Goal: Transaction & Acquisition: Purchase product/service

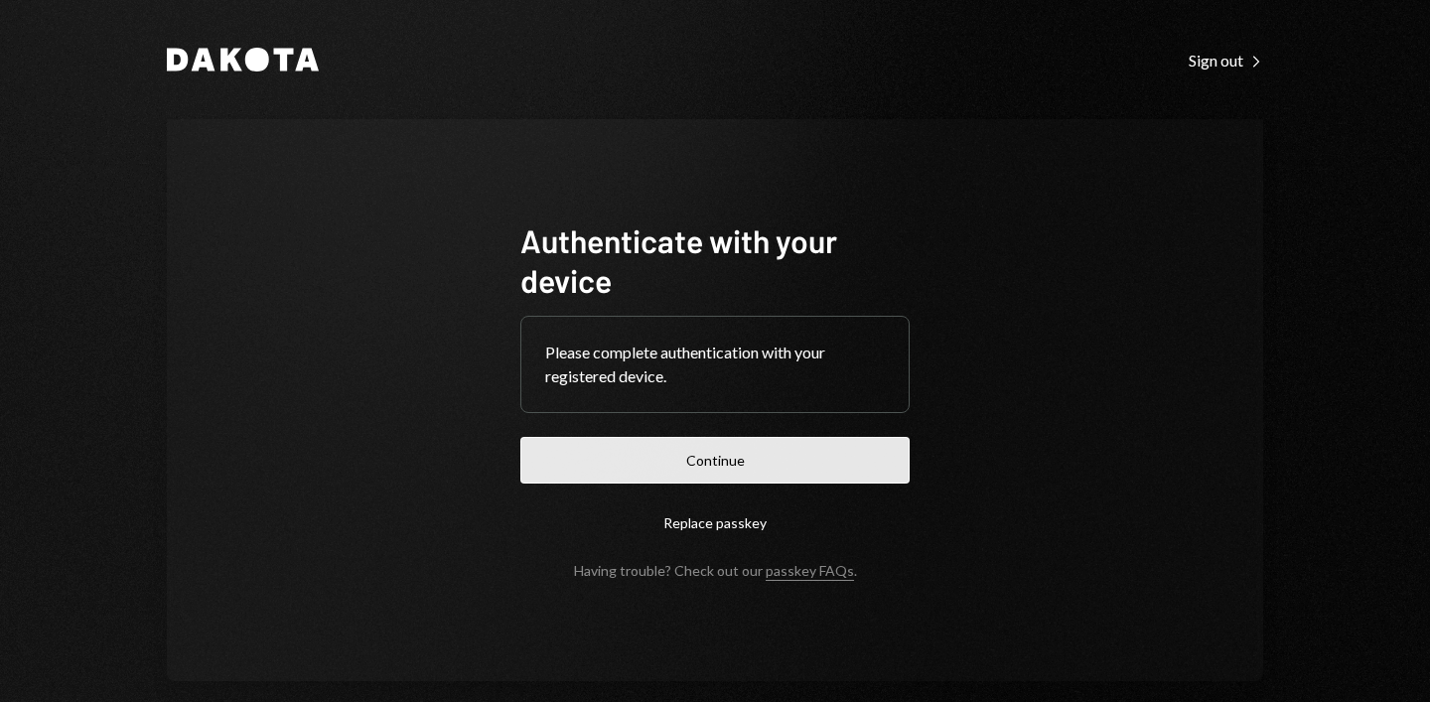
click at [710, 451] on button "Continue" at bounding box center [714, 460] width 389 height 47
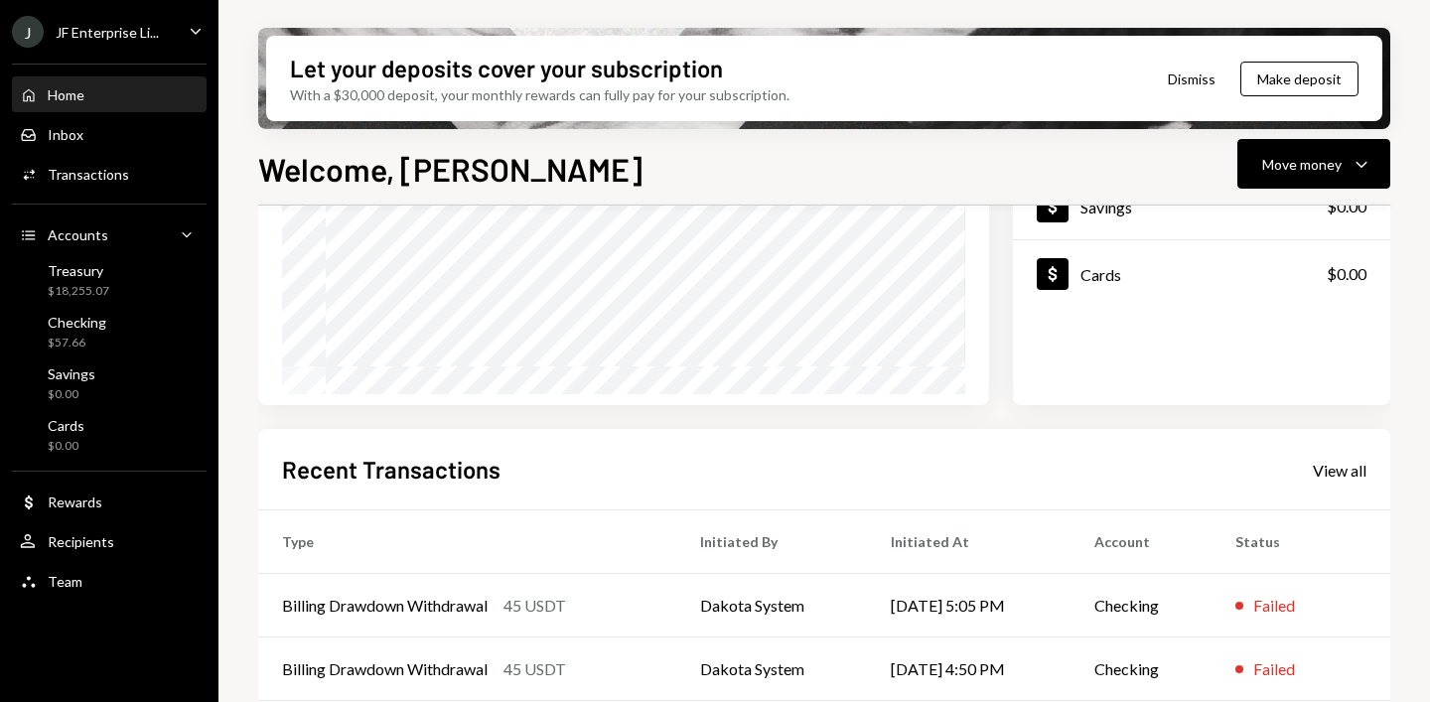
scroll to position [495, 0]
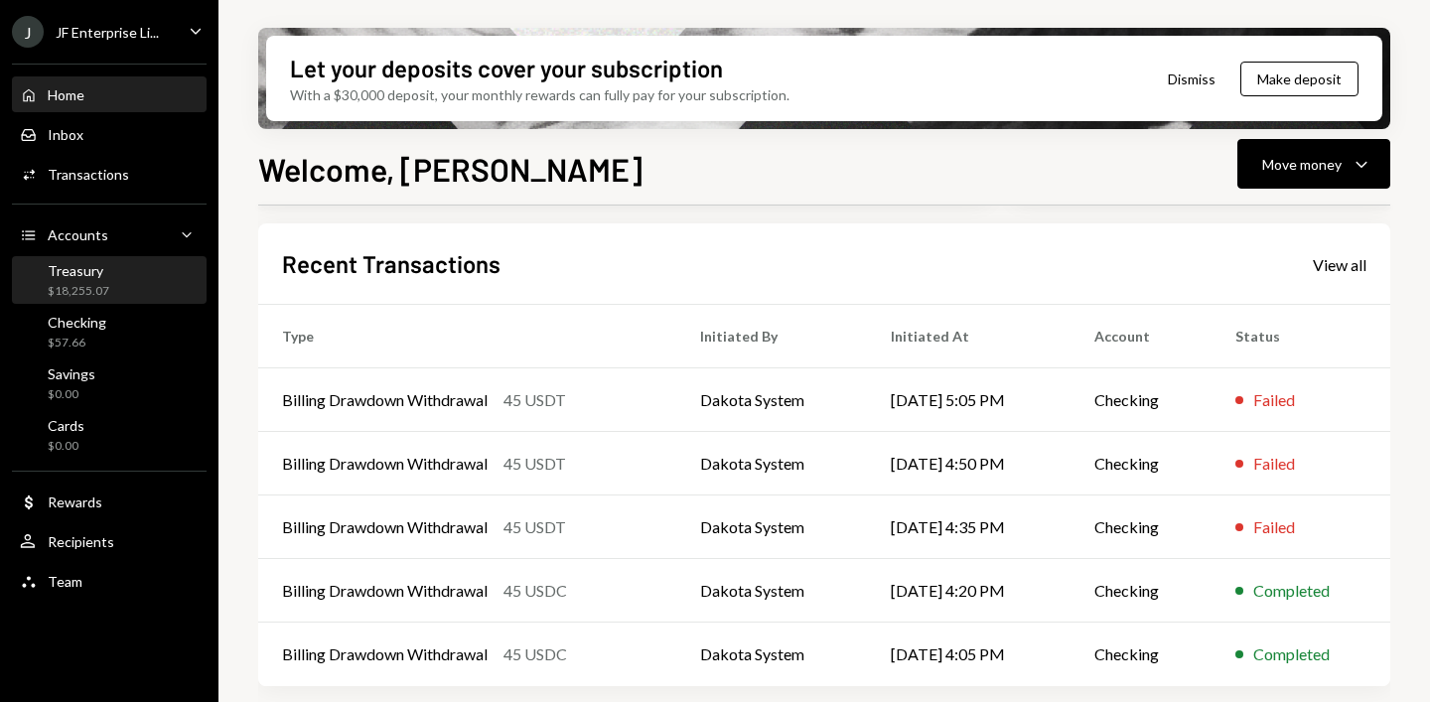
click at [70, 276] on div "Treasury" at bounding box center [79, 270] width 62 height 17
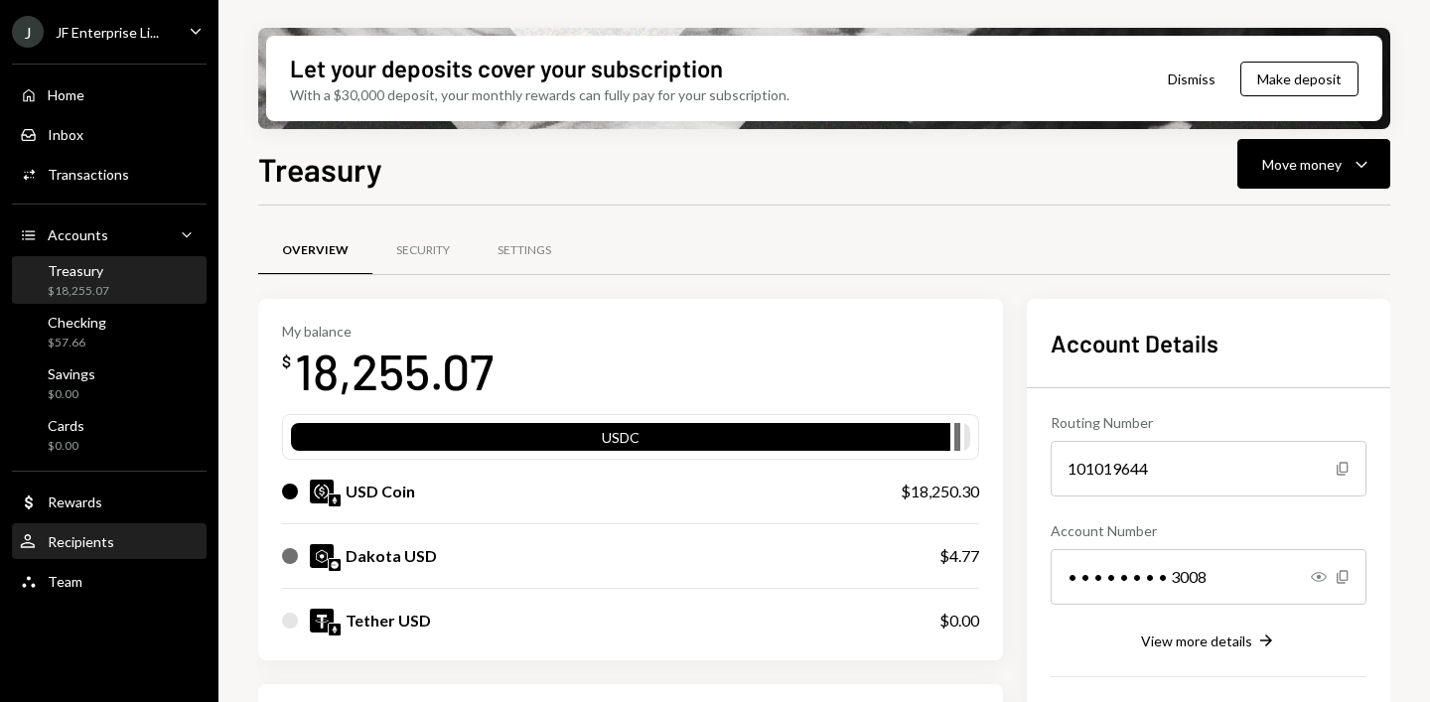
click at [89, 537] on div "Recipients" at bounding box center [81, 541] width 67 height 17
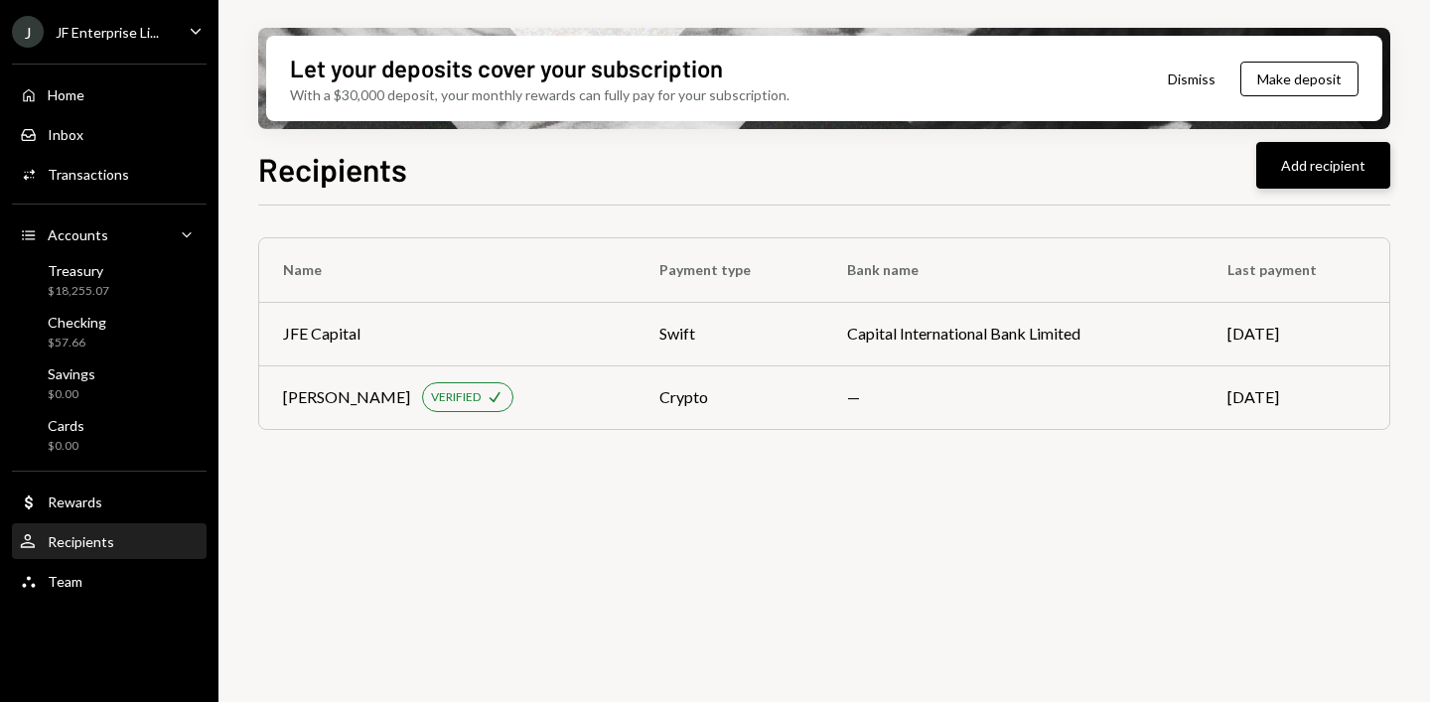
click at [1310, 170] on button "Add recipient" at bounding box center [1323, 165] width 134 height 47
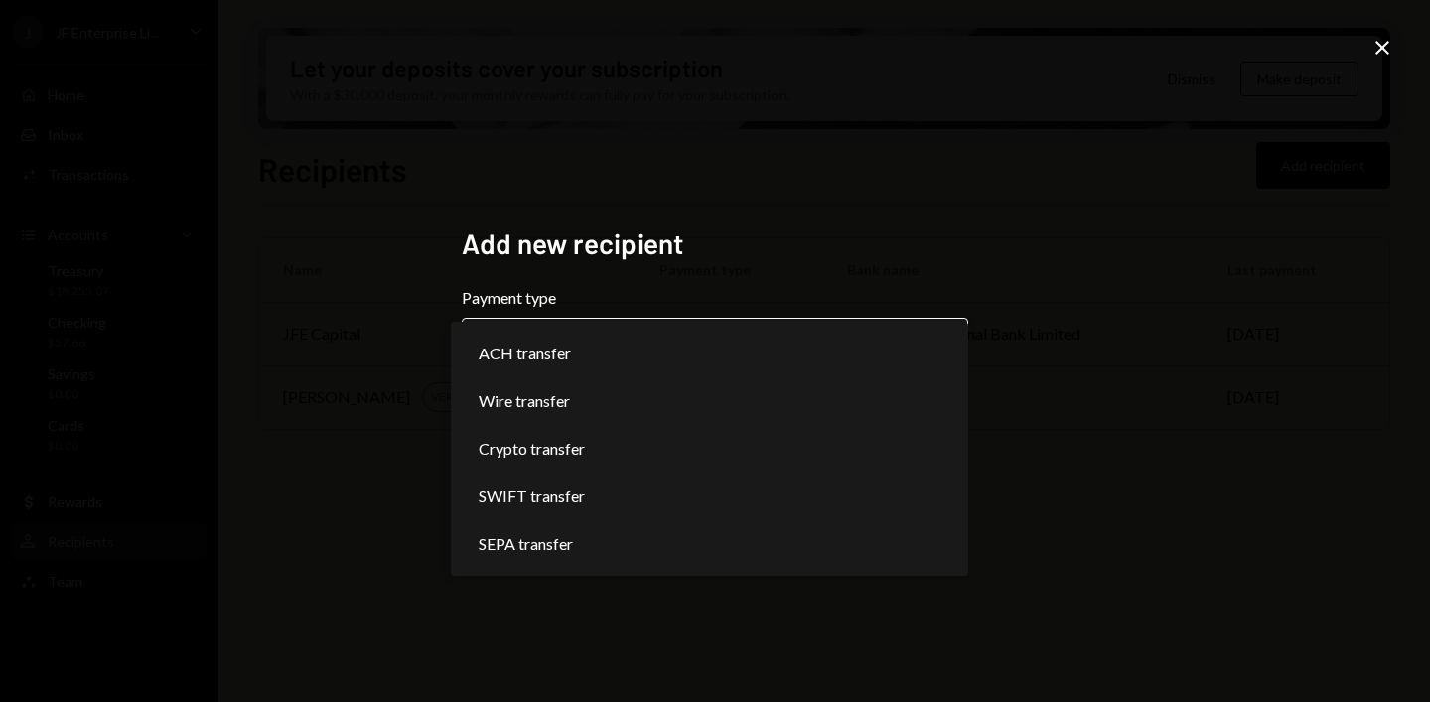
click at [916, 344] on body "**********" at bounding box center [715, 351] width 1430 height 702
select select "******"
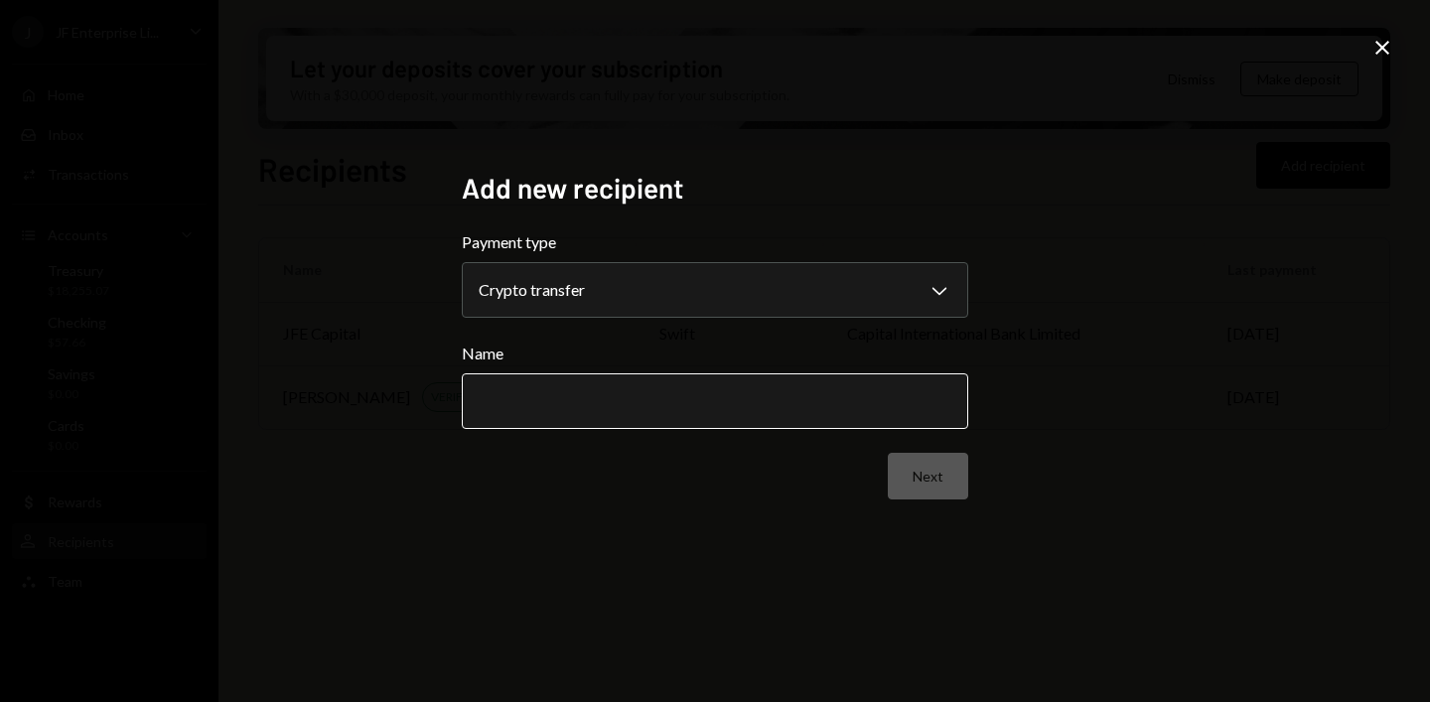
click at [768, 409] on input "Name" at bounding box center [715, 401] width 506 height 56
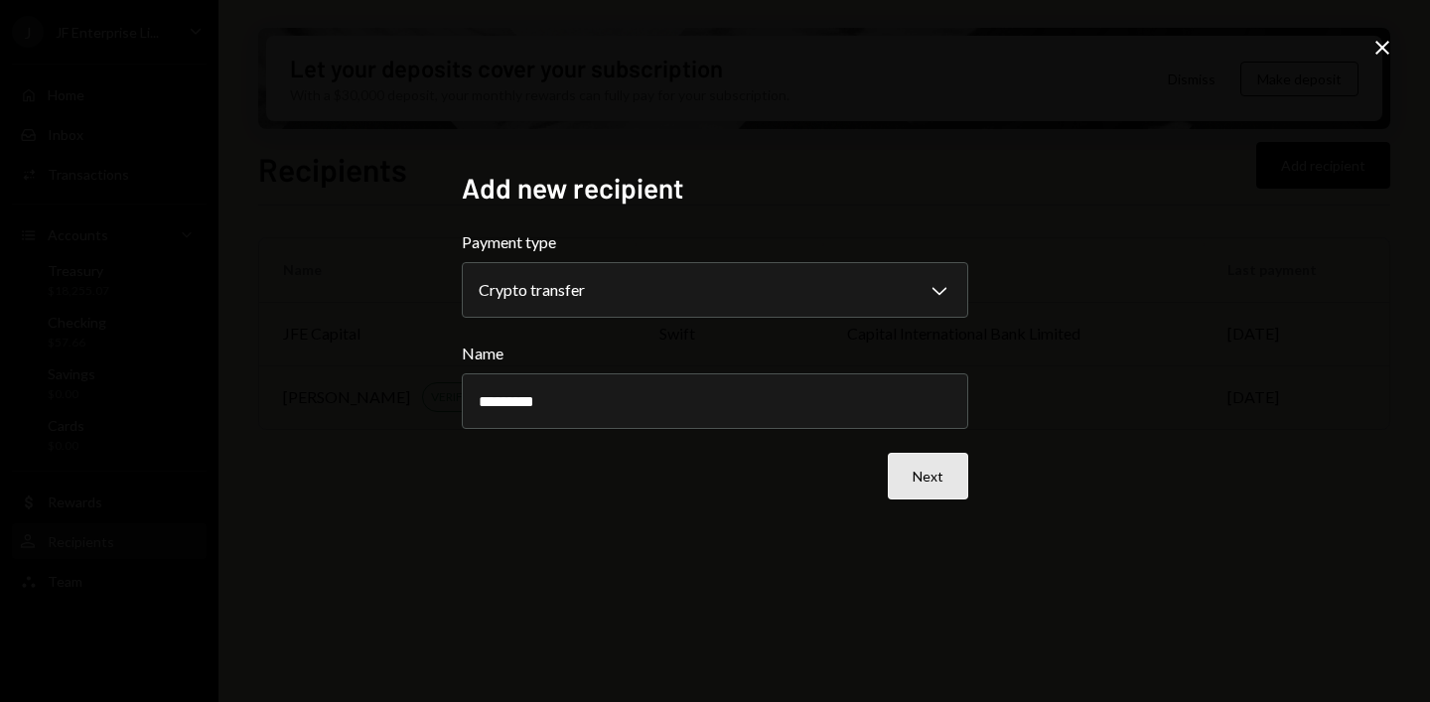
type input "*********"
click at [936, 471] on button "Next" at bounding box center [928, 476] width 80 height 47
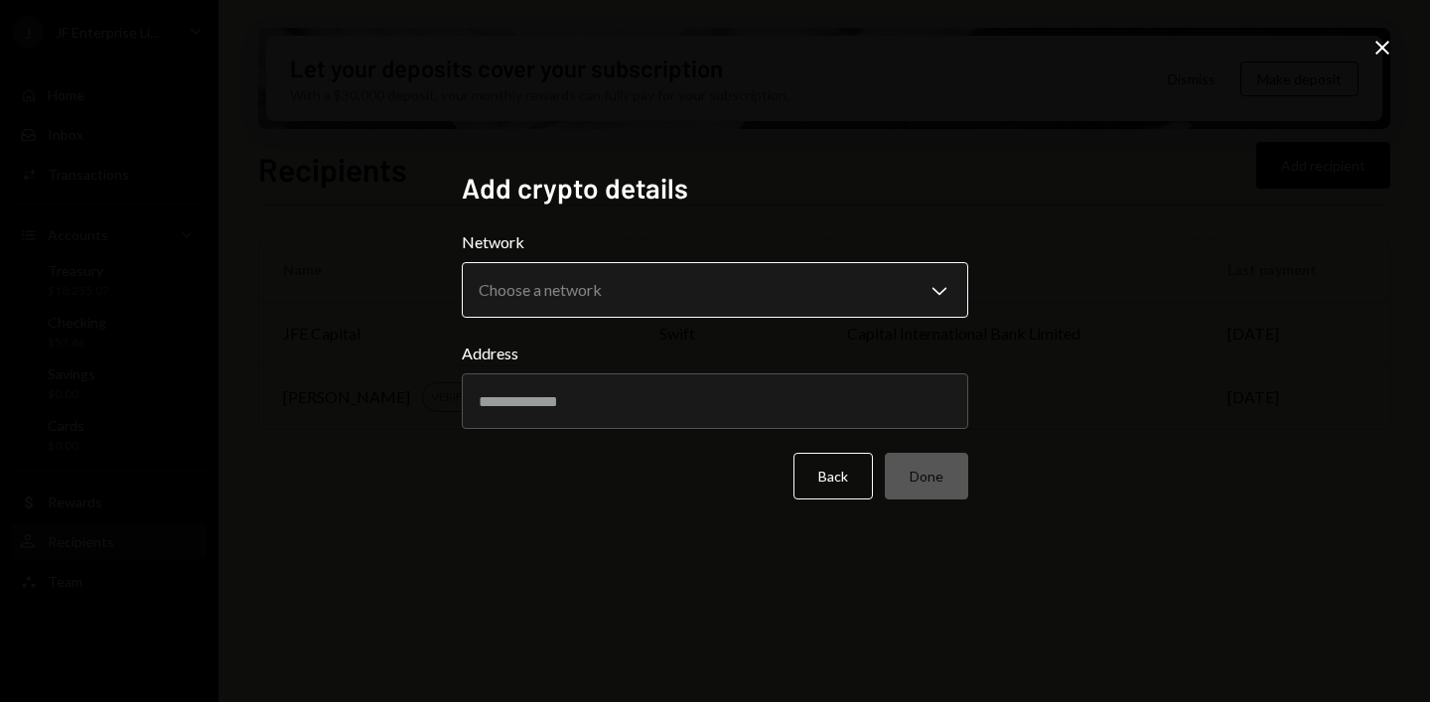
click at [914, 293] on body "J JF Enterprise Li... Caret Down Home Home Inbox Inbox Activities Transactions …" at bounding box center [715, 351] width 1430 height 702
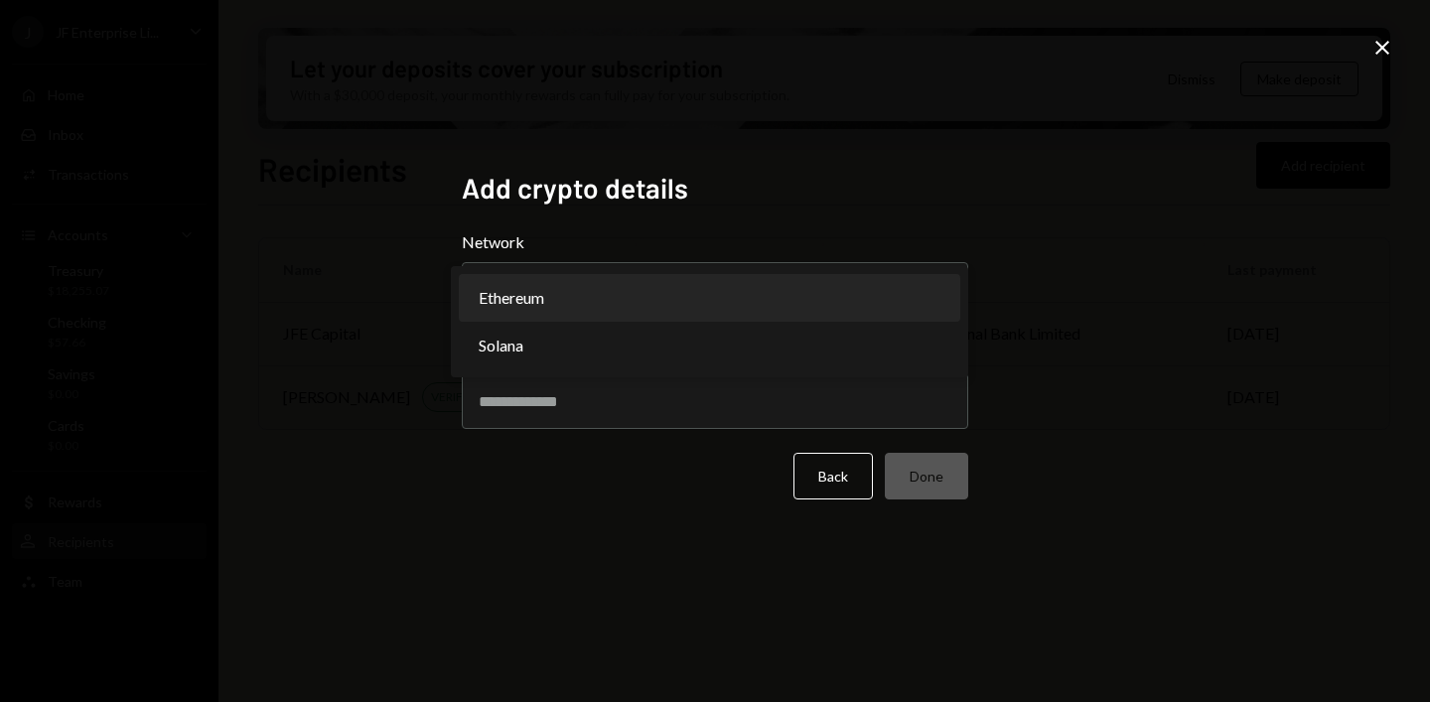
select select "**********"
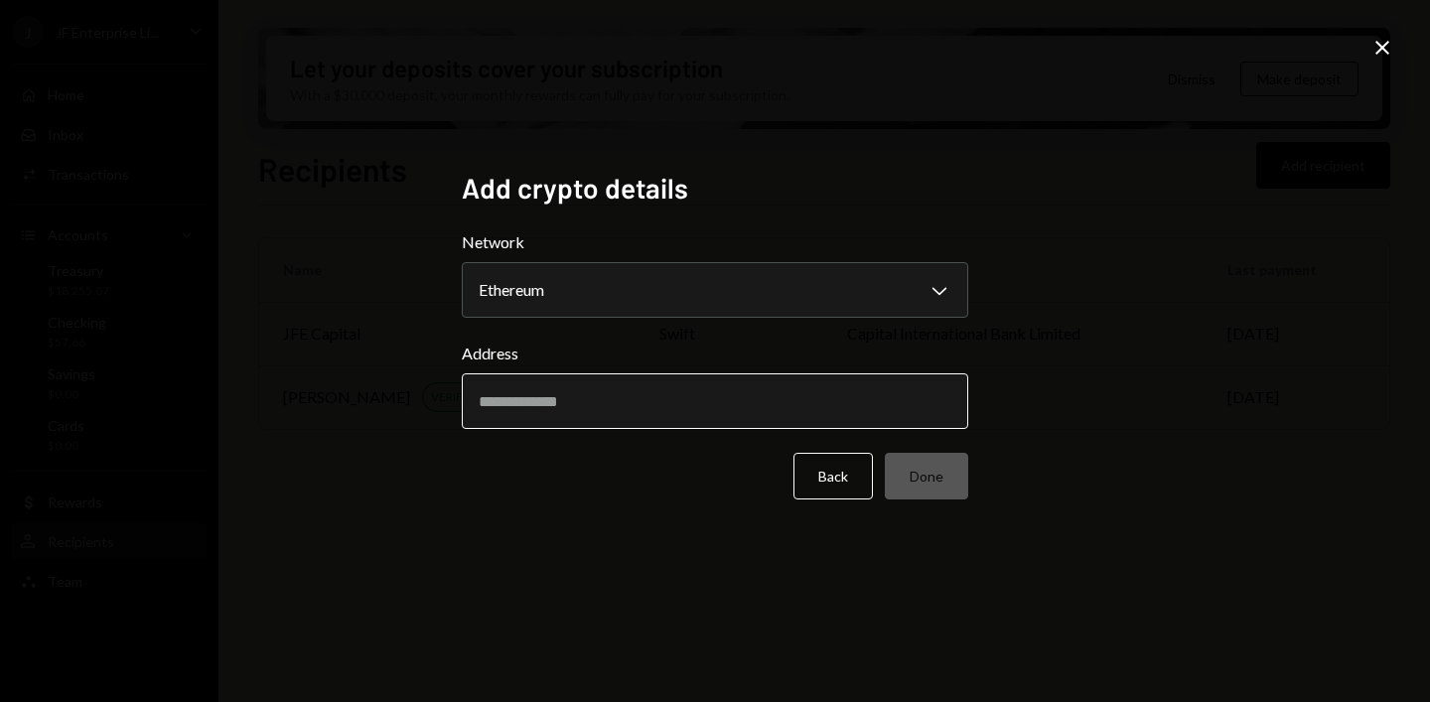
click at [629, 418] on input "Address" at bounding box center [715, 401] width 506 height 56
paste input "**********"
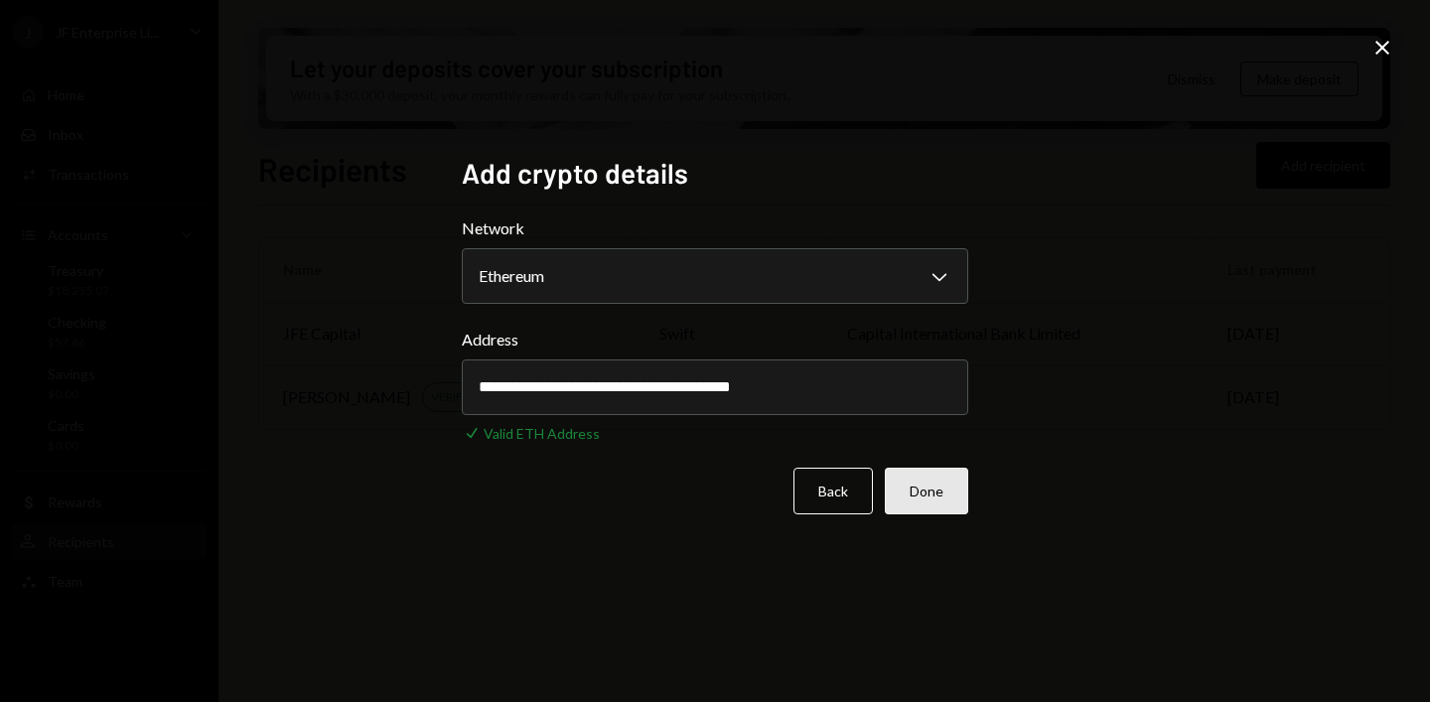
type input "**********"
click at [909, 487] on button "Done" at bounding box center [926, 491] width 83 height 47
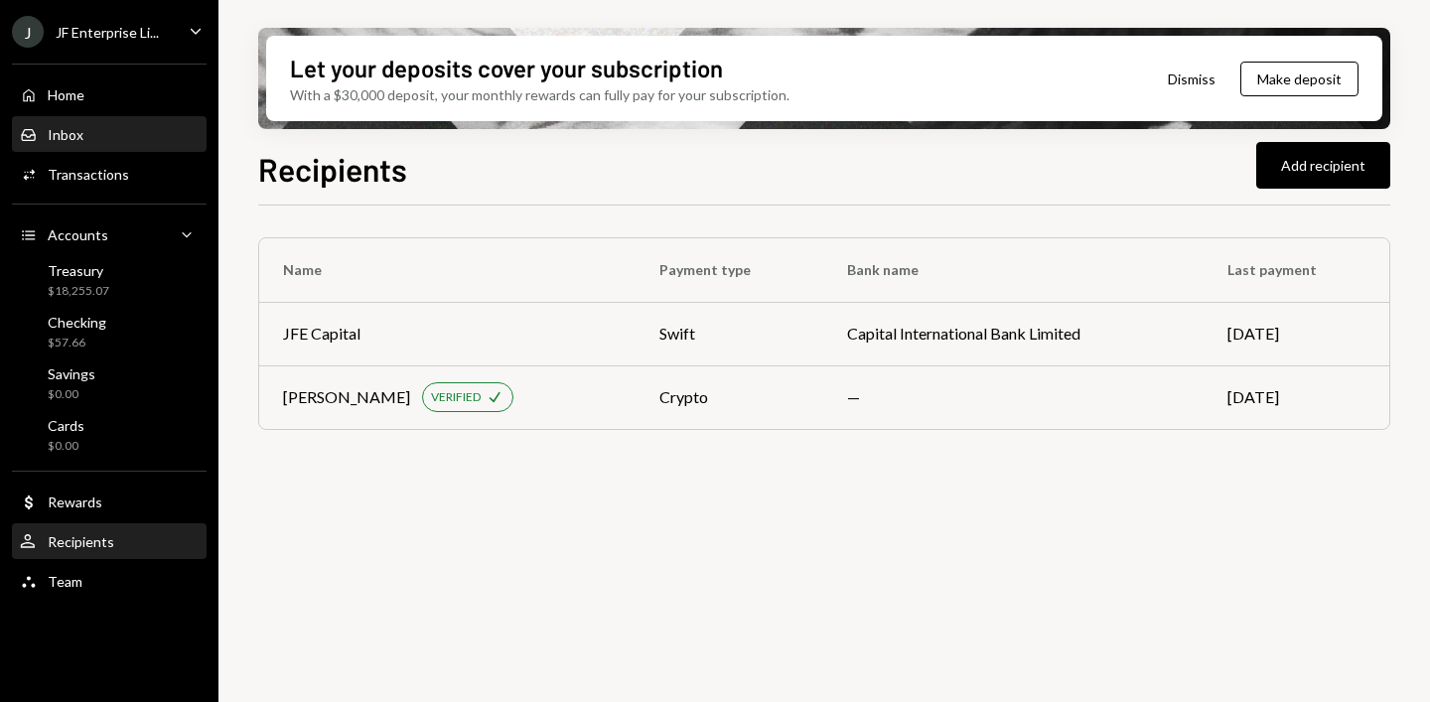
click at [68, 132] on div "Inbox" at bounding box center [66, 134] width 36 height 17
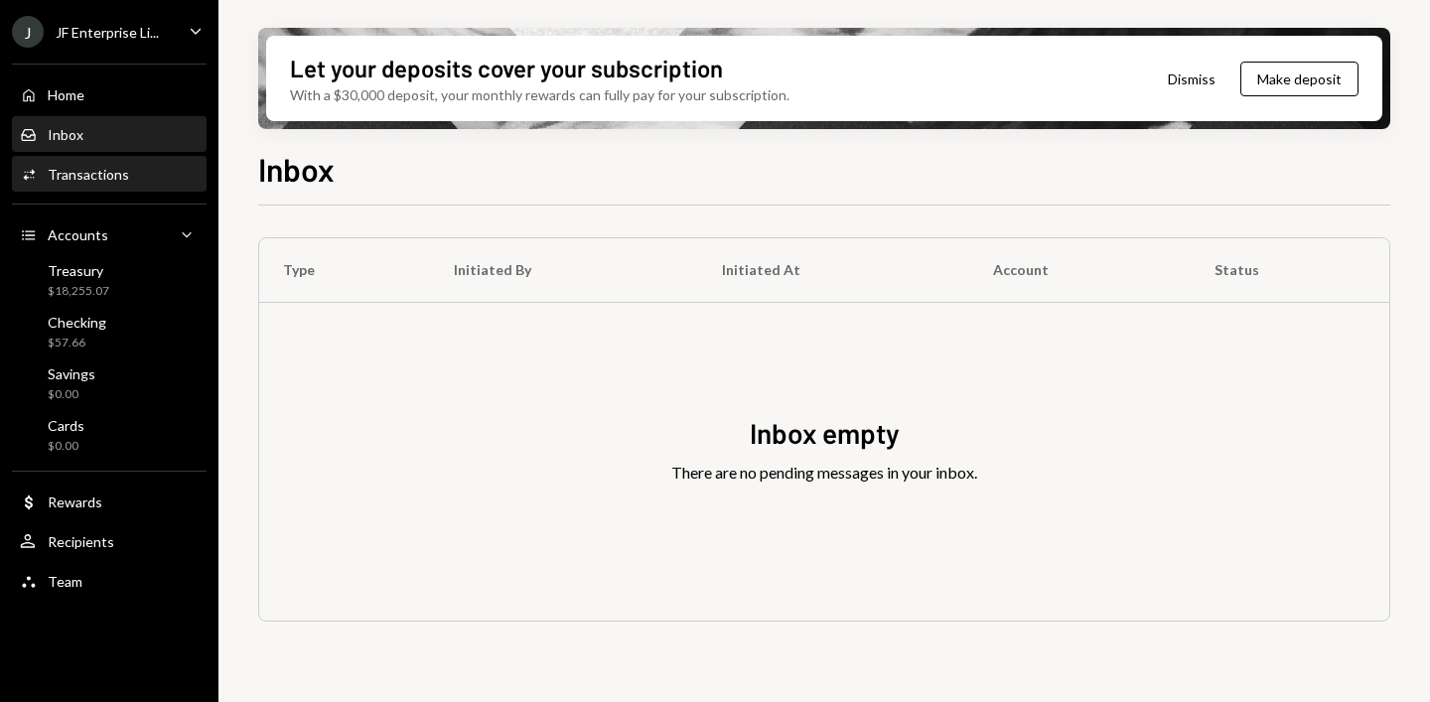
click at [74, 181] on div "Transactions" at bounding box center [88, 174] width 81 height 17
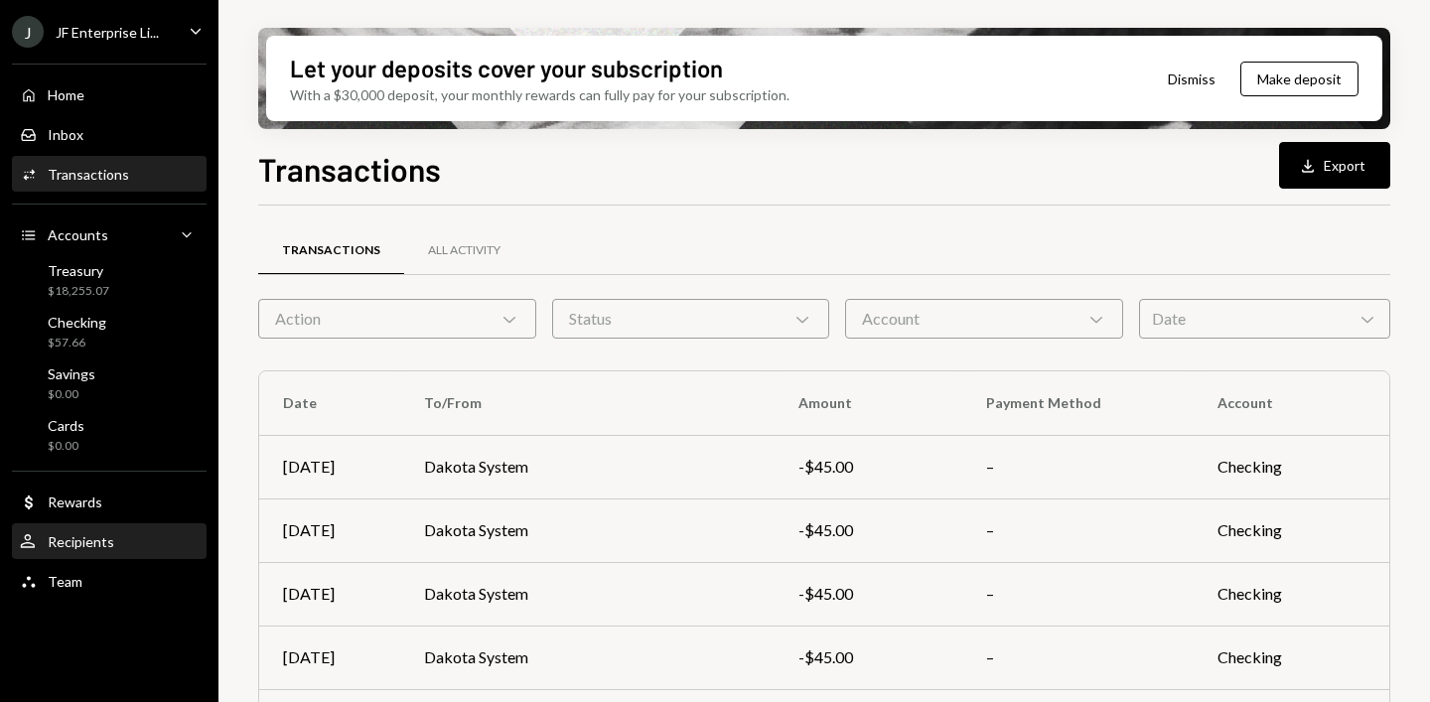
click at [67, 537] on div "Recipients" at bounding box center [81, 541] width 67 height 17
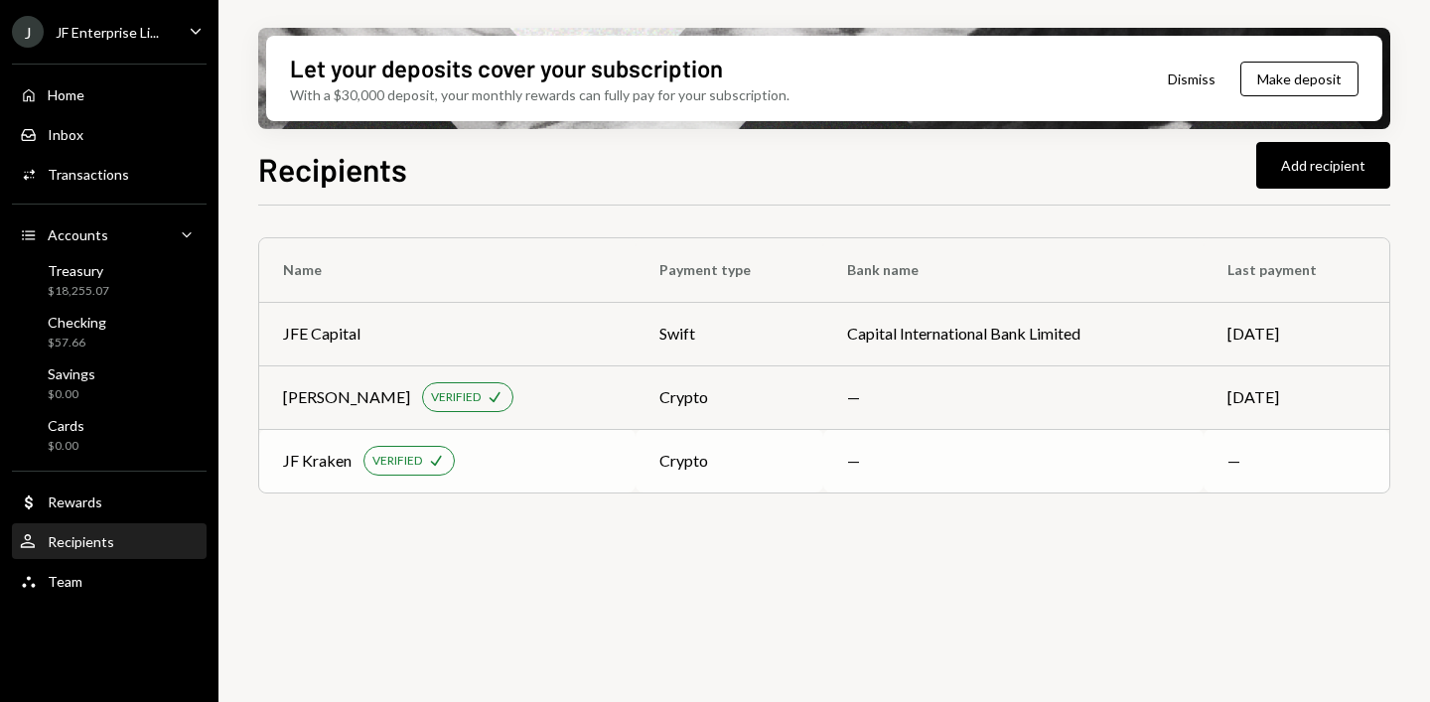
click at [322, 457] on div "JF Kraken" at bounding box center [317, 461] width 69 height 24
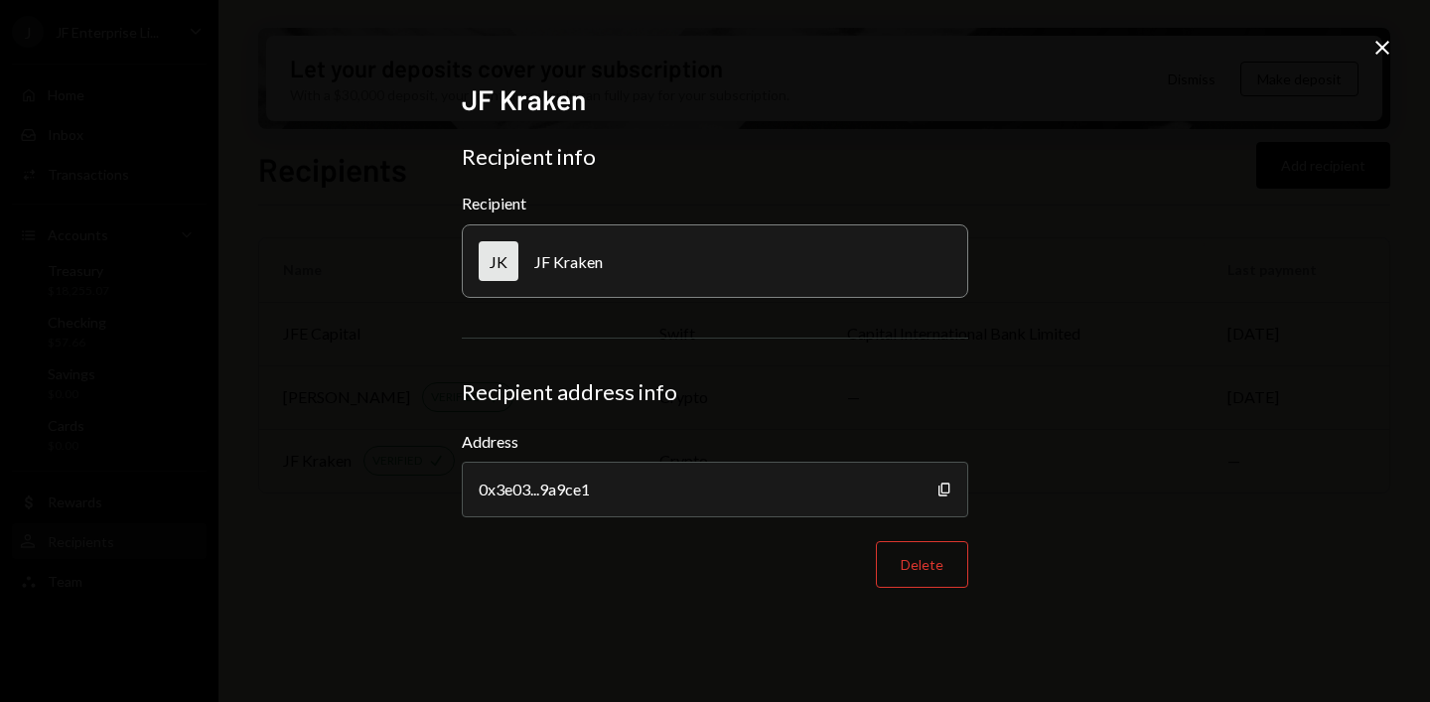
click at [1383, 49] on icon at bounding box center [1382, 48] width 14 height 14
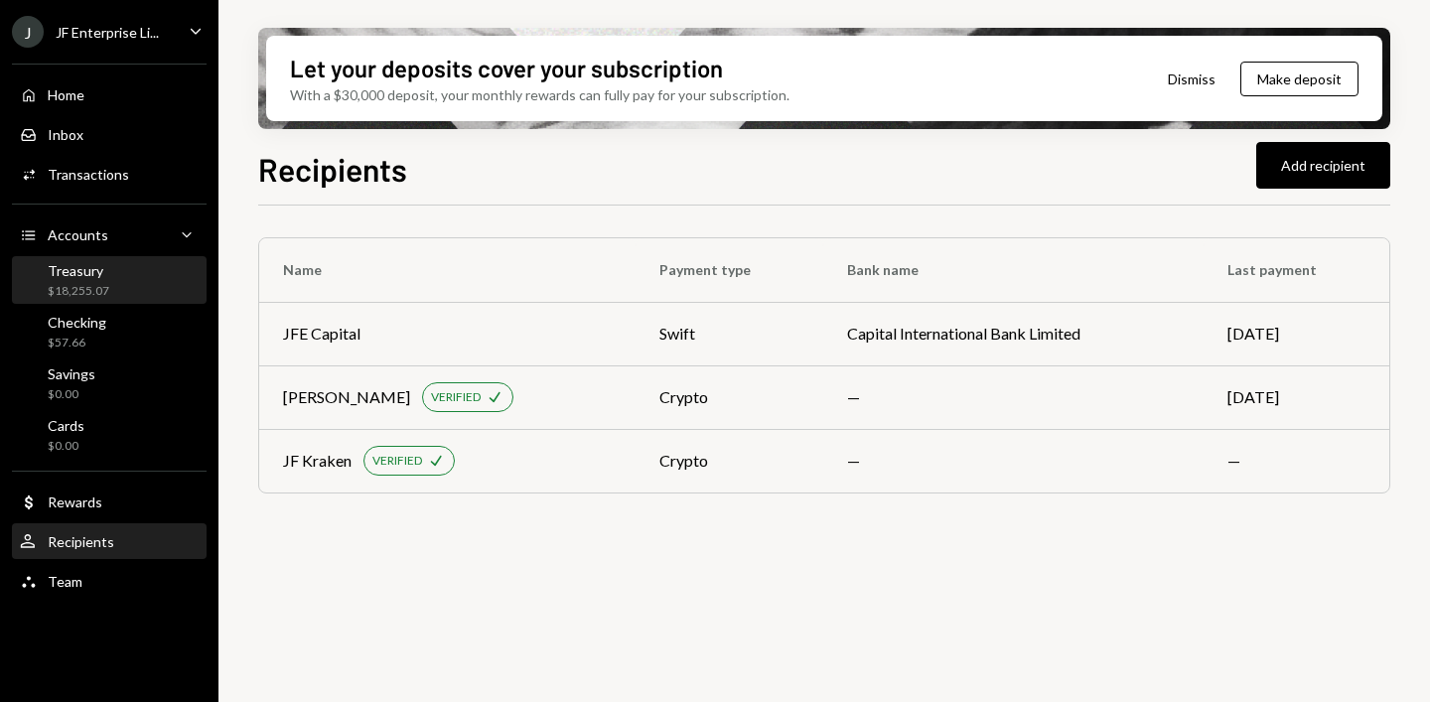
click at [122, 283] on div "Treasury $18,255.07" at bounding box center [109, 281] width 179 height 38
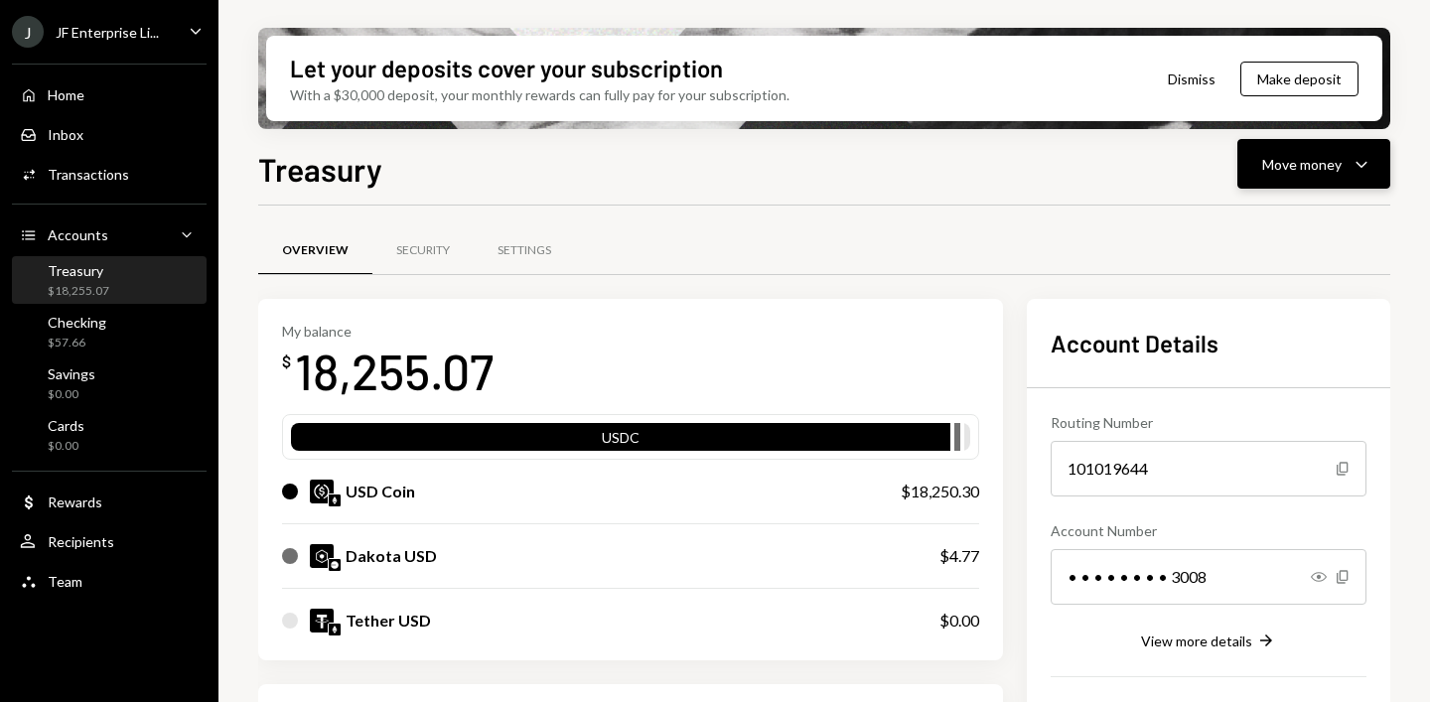
click at [1335, 165] on div "Move money" at bounding box center [1301, 164] width 79 height 21
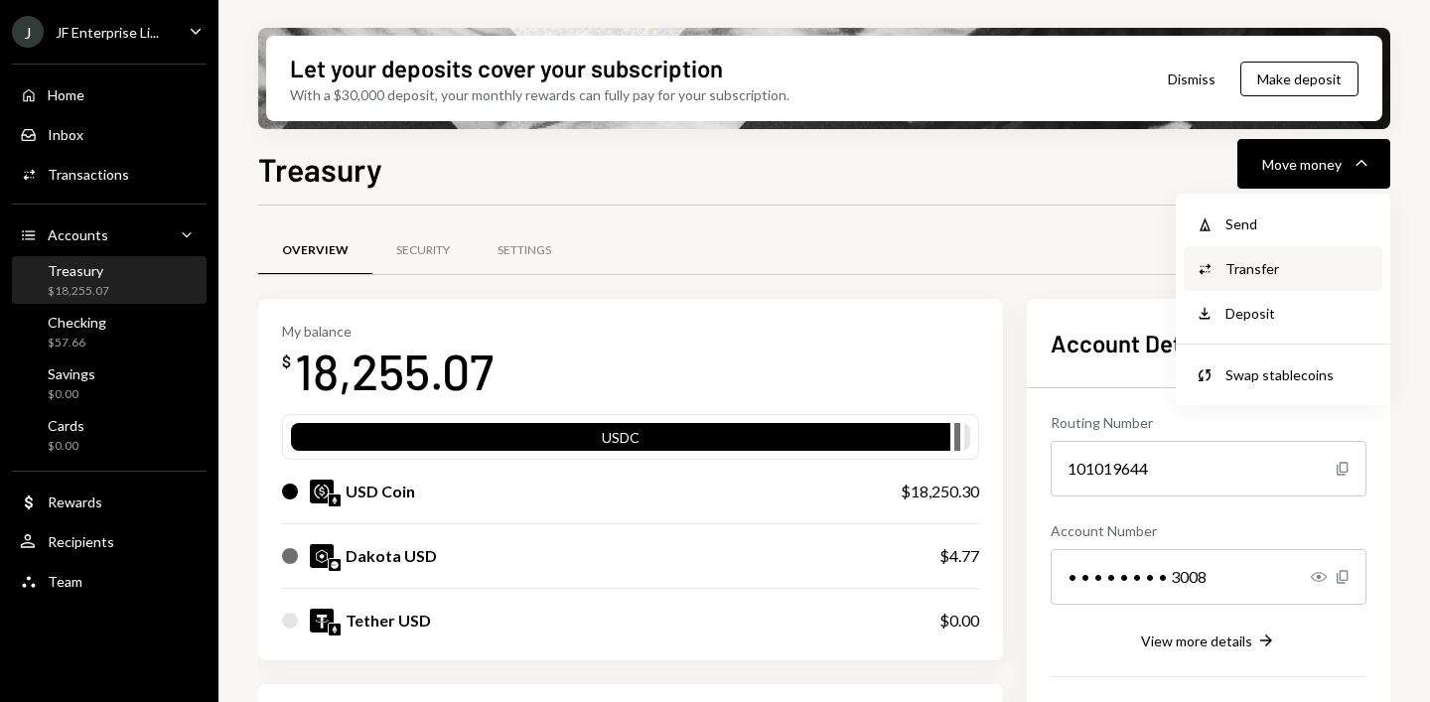
click at [1265, 266] on div "Transfer" at bounding box center [1297, 268] width 145 height 21
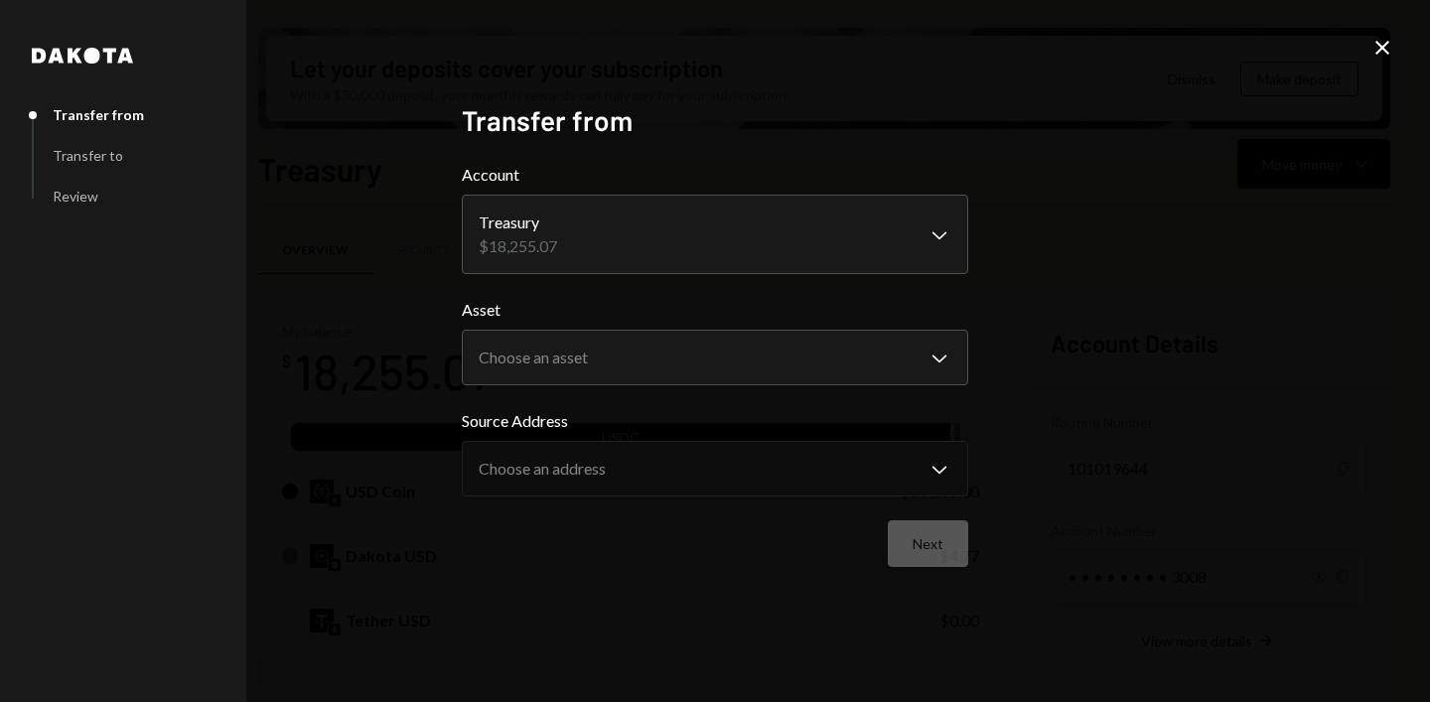
click at [1380, 49] on icon at bounding box center [1382, 48] width 14 height 14
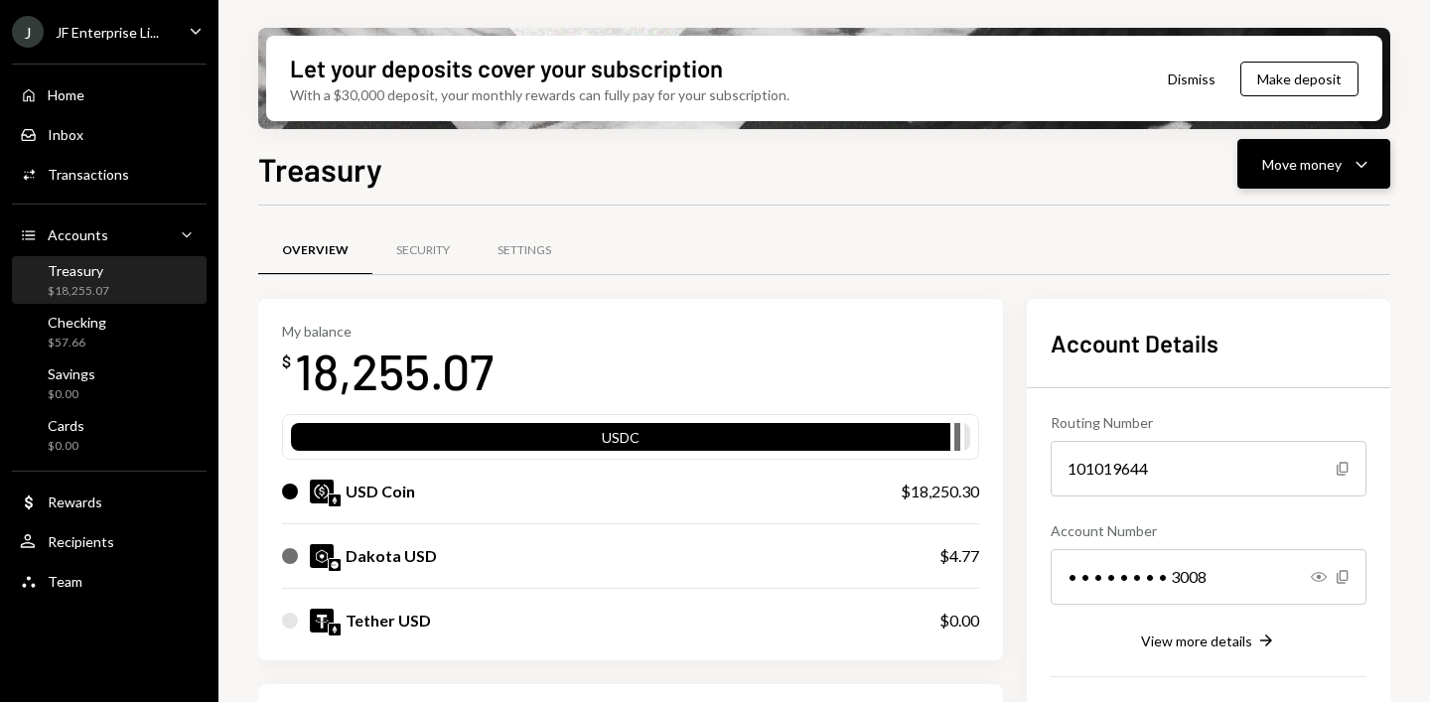
click at [1344, 159] on div "Move money Caret Down" at bounding box center [1313, 164] width 103 height 24
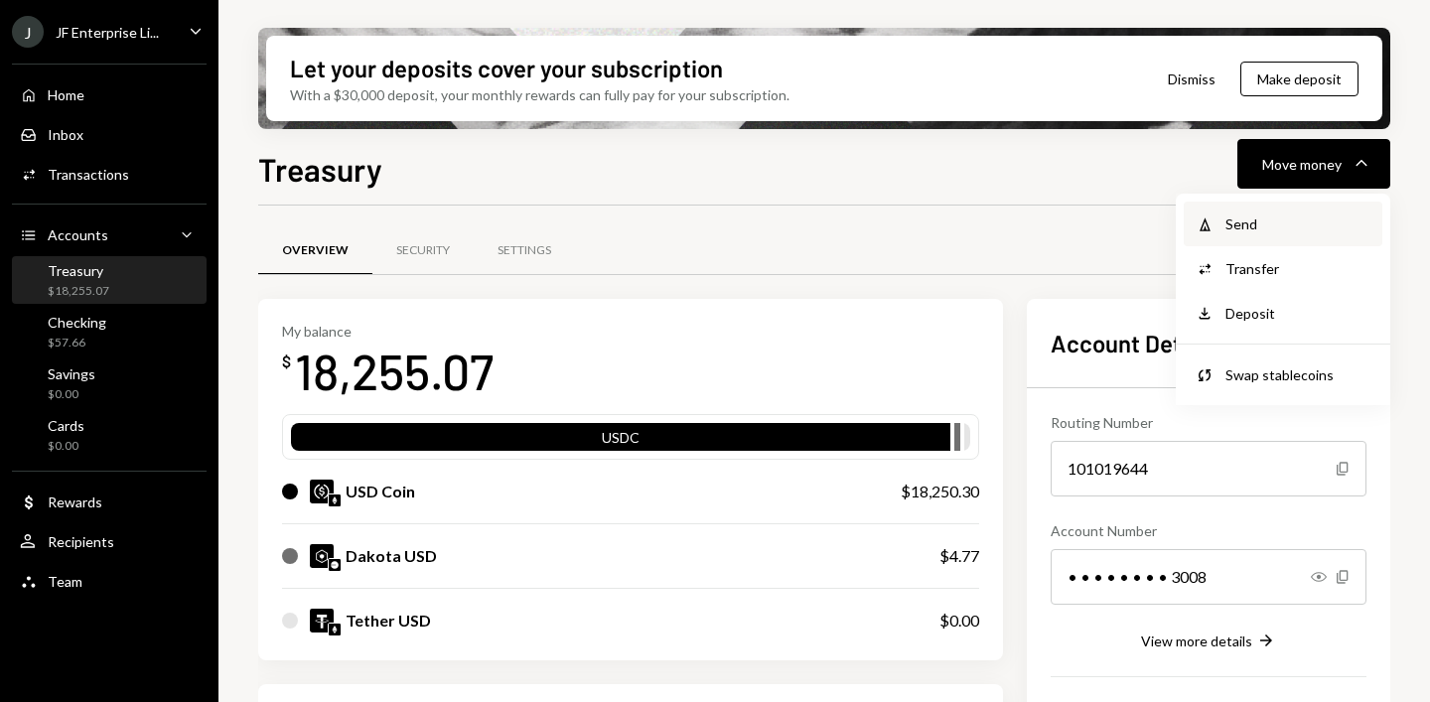
click at [1285, 219] on div "Send" at bounding box center [1297, 224] width 145 height 21
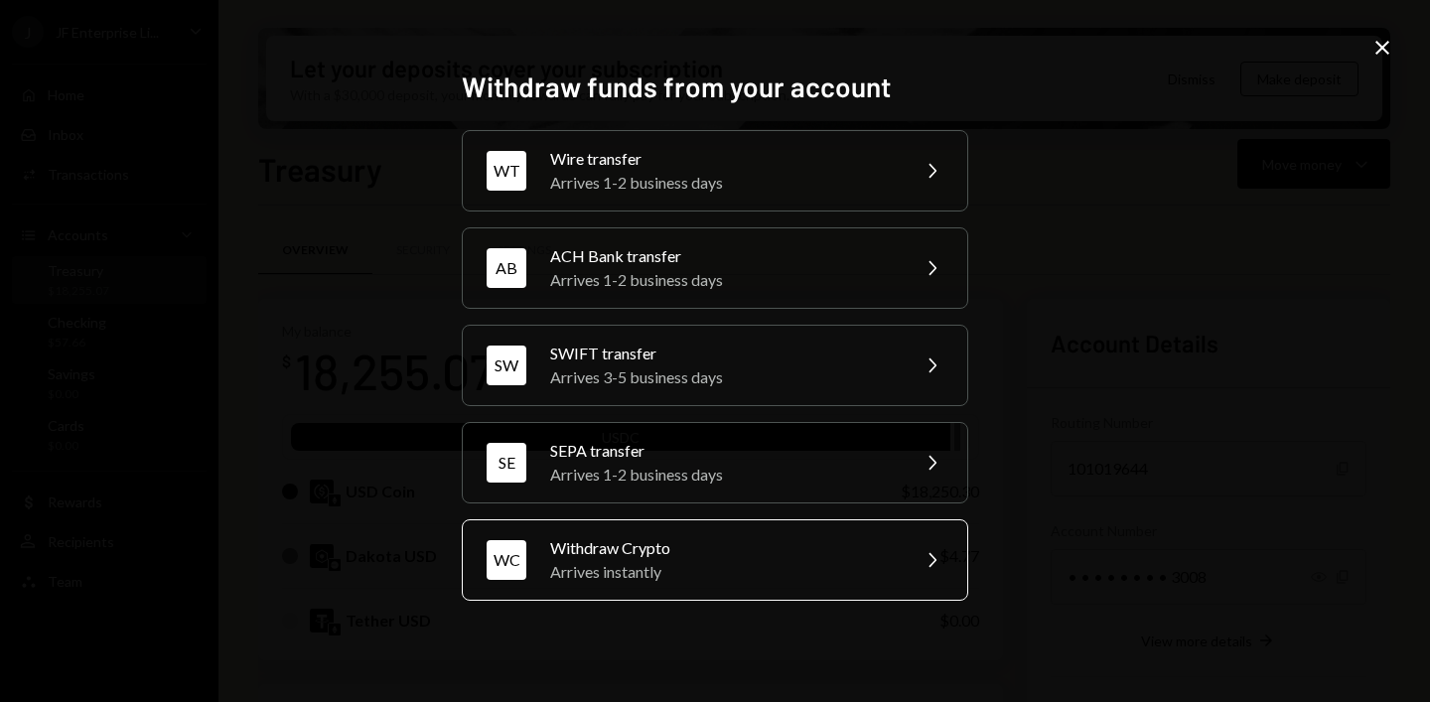
click at [733, 555] on div "Withdraw Crypto" at bounding box center [723, 548] width 346 height 24
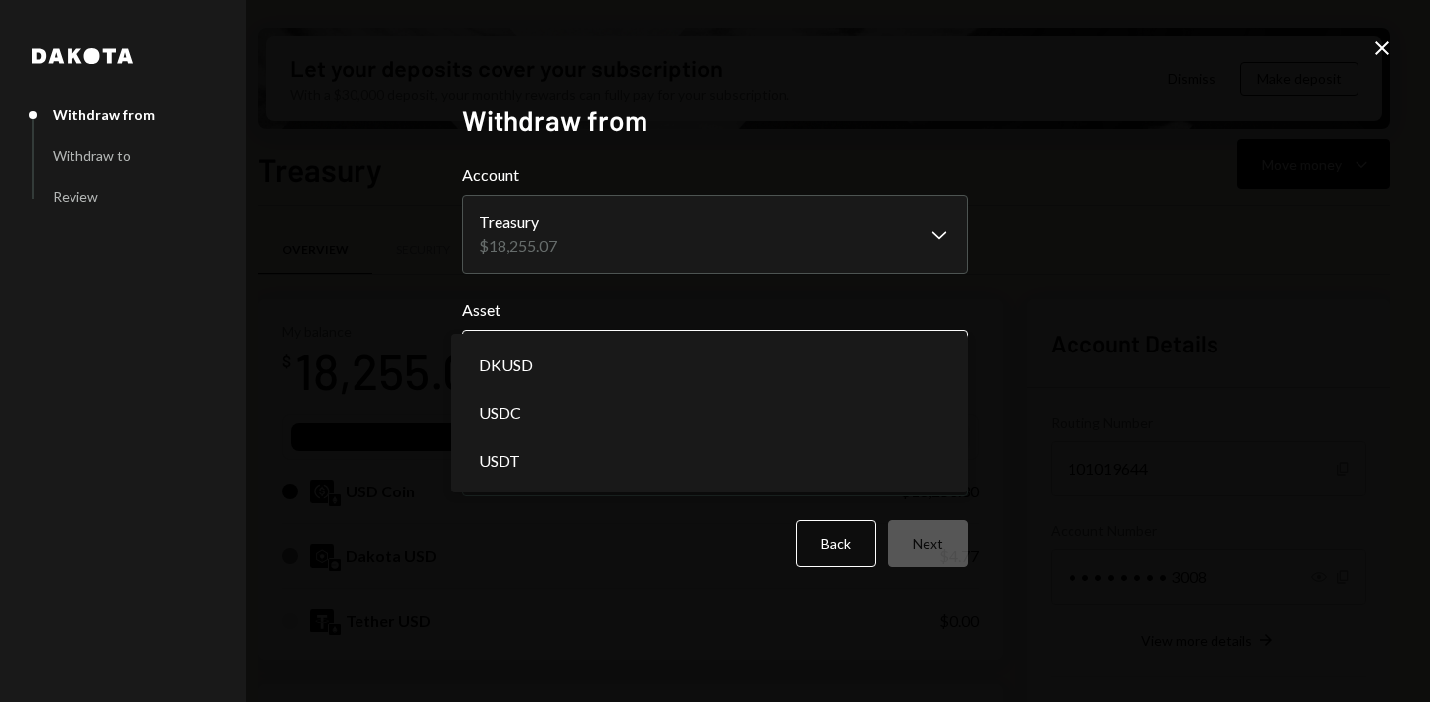
click at [784, 356] on body "J JF Enterprise Li... Caret Down Home Home Inbox Inbox Activities Transactions …" at bounding box center [715, 351] width 1430 height 702
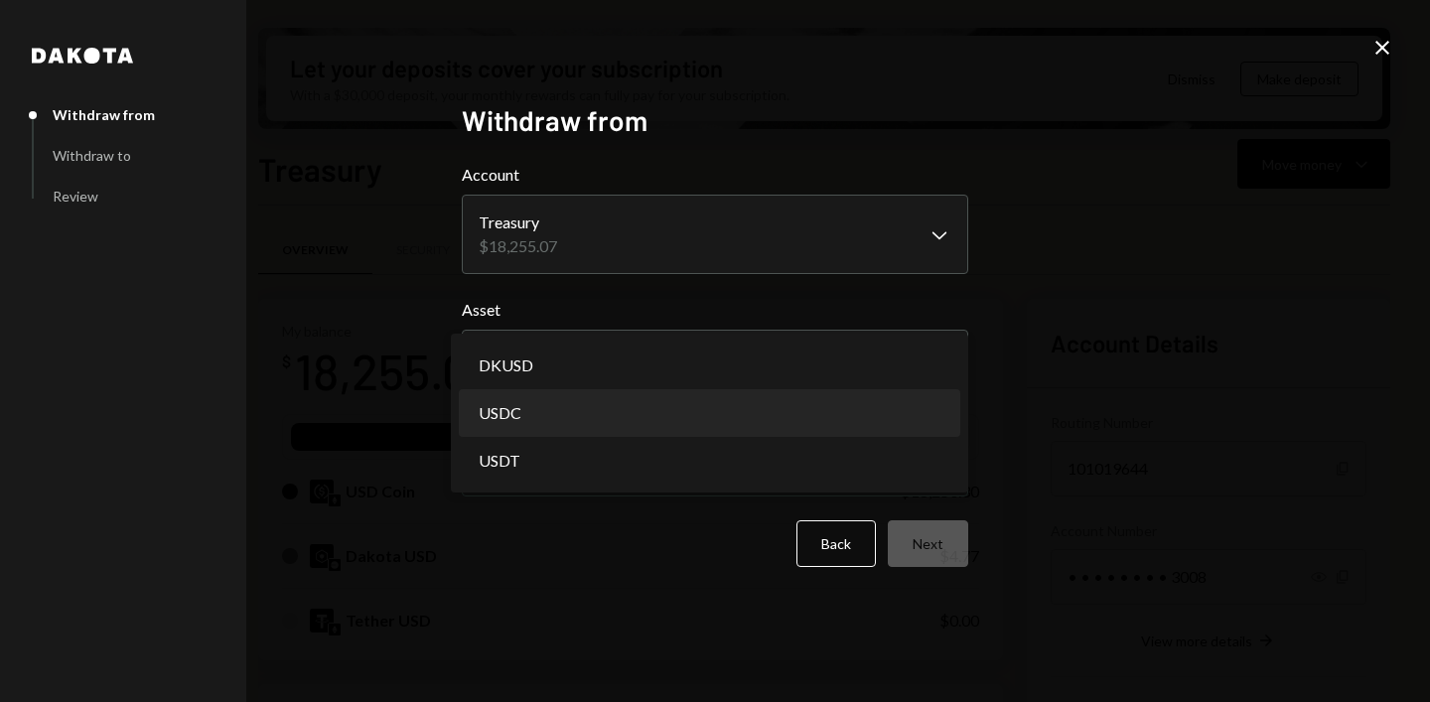
select select "****"
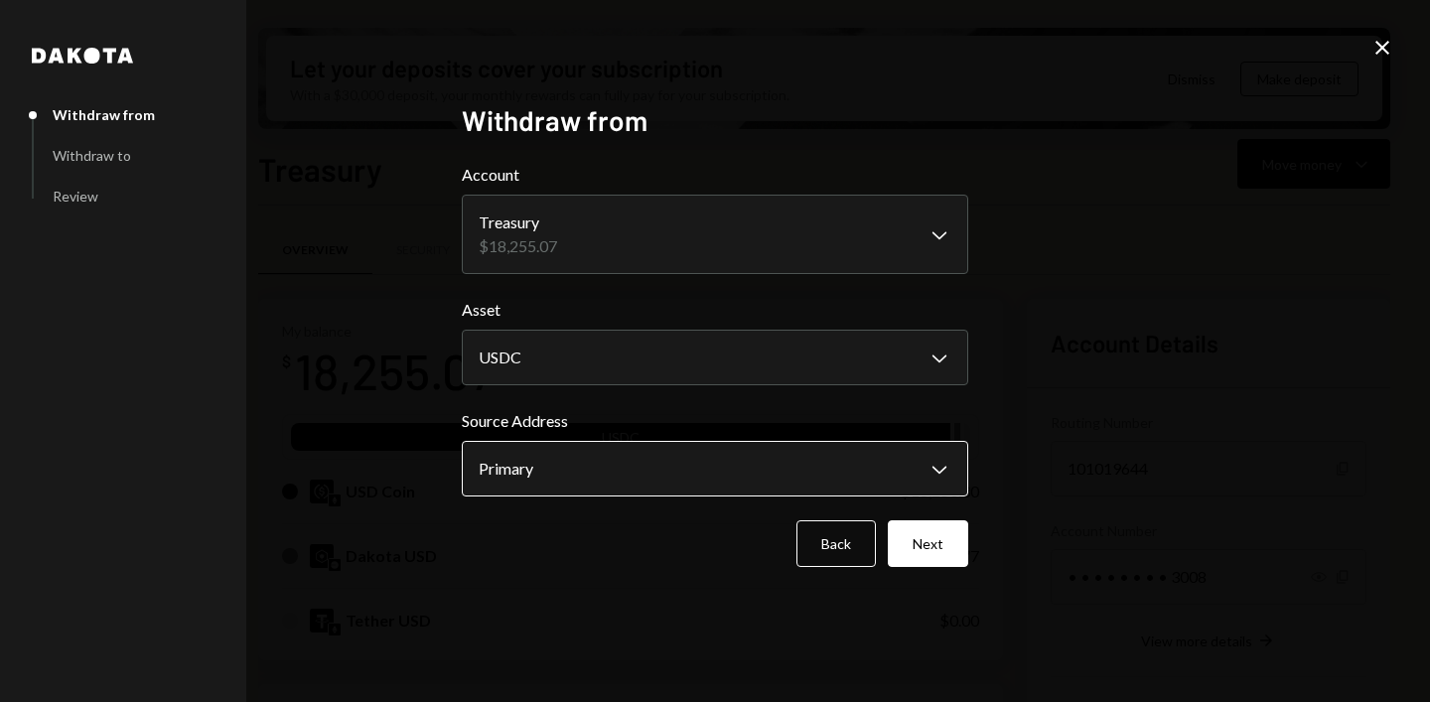
click at [722, 470] on body "J JF Enterprise Li... Caret Down Home Home Inbox Inbox Activities Transactions …" at bounding box center [715, 351] width 1430 height 702
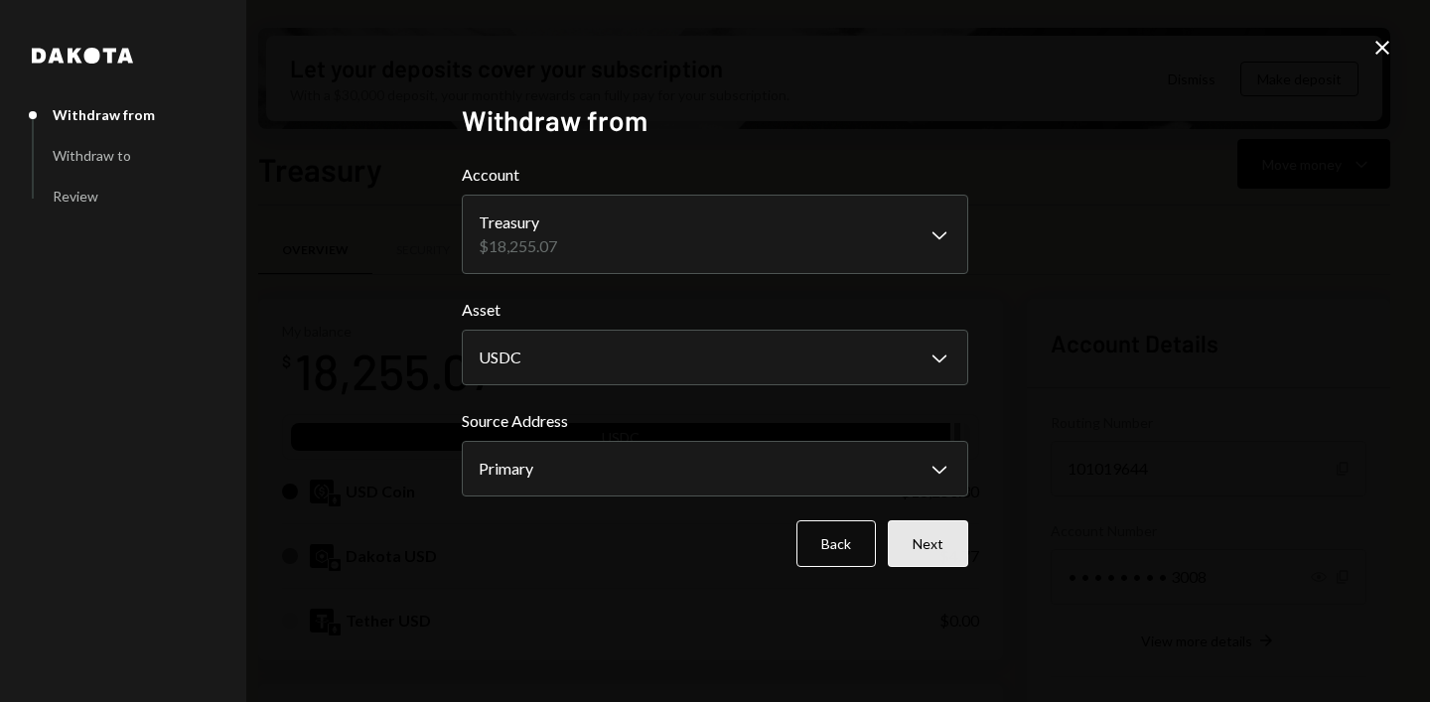
click at [928, 537] on button "Next" at bounding box center [928, 543] width 80 height 47
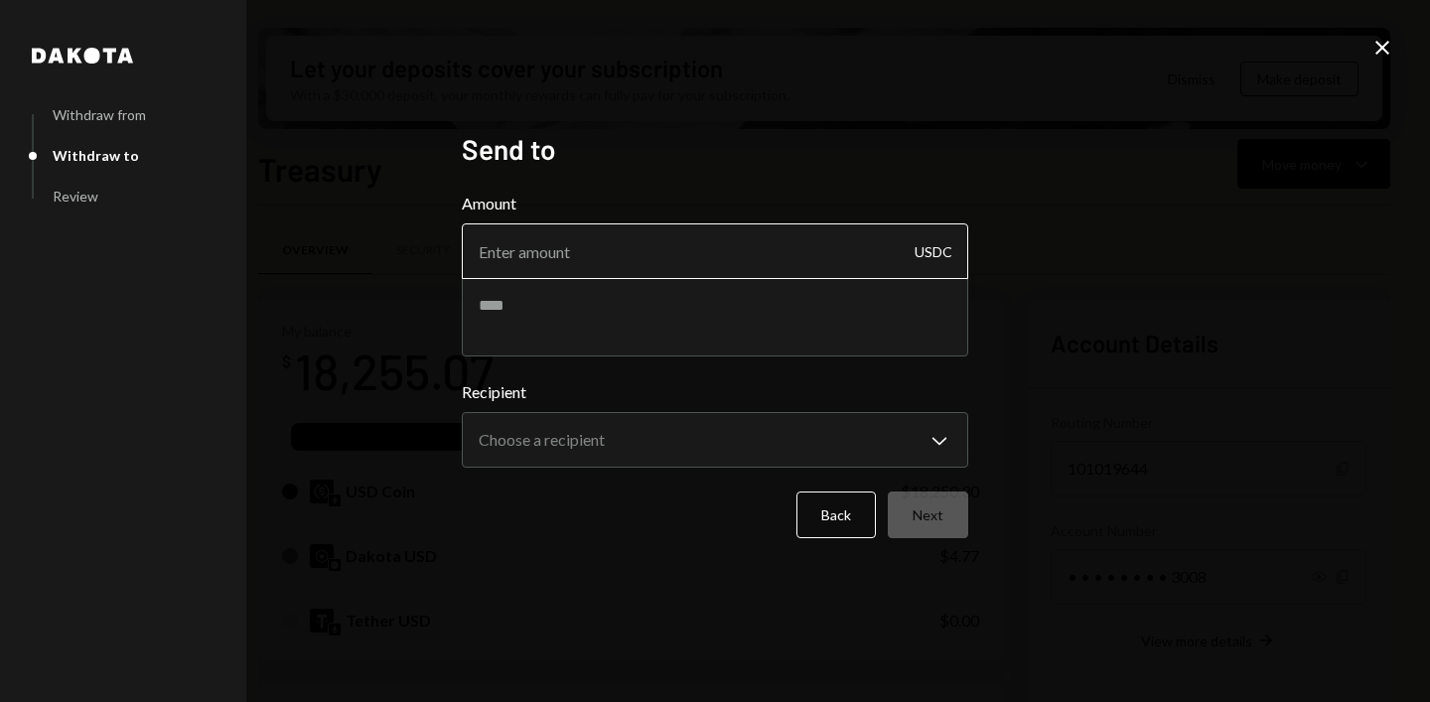
click at [739, 253] on input "Amount" at bounding box center [715, 251] width 506 height 56
type input "100"
click at [712, 312] on textarea at bounding box center [715, 316] width 506 height 79
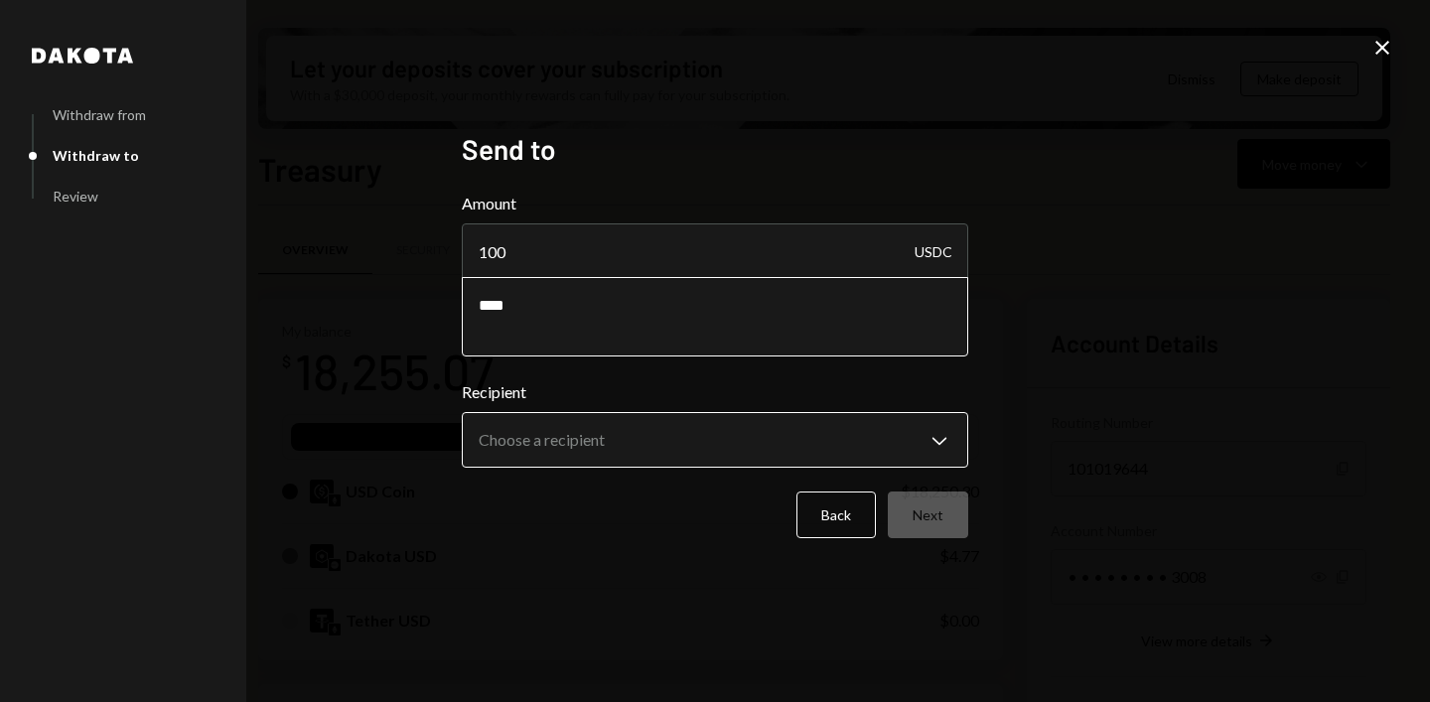
type textarea "****"
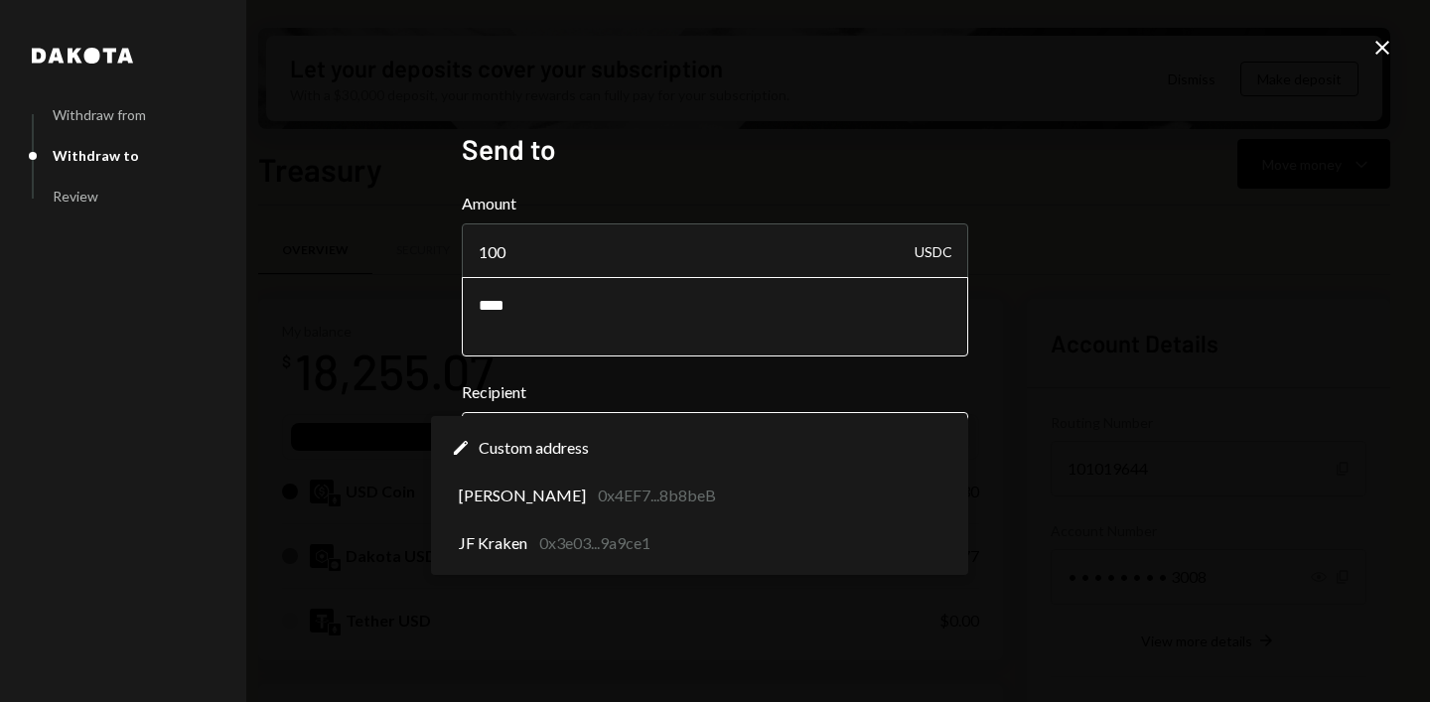
click at [820, 429] on body "J JF Enterprise Li... Caret Down Home Home Inbox Inbox Activities Transactions …" at bounding box center [715, 351] width 1430 height 702
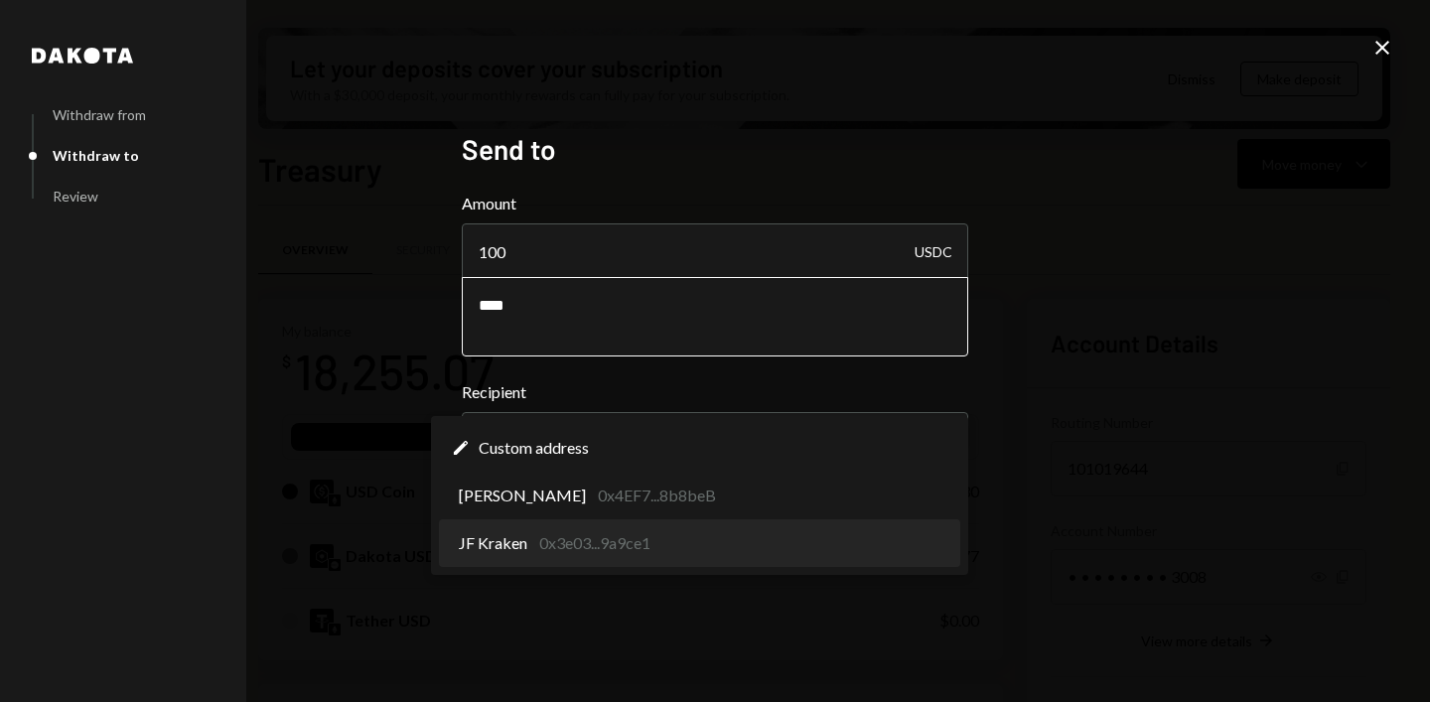
select select "**********"
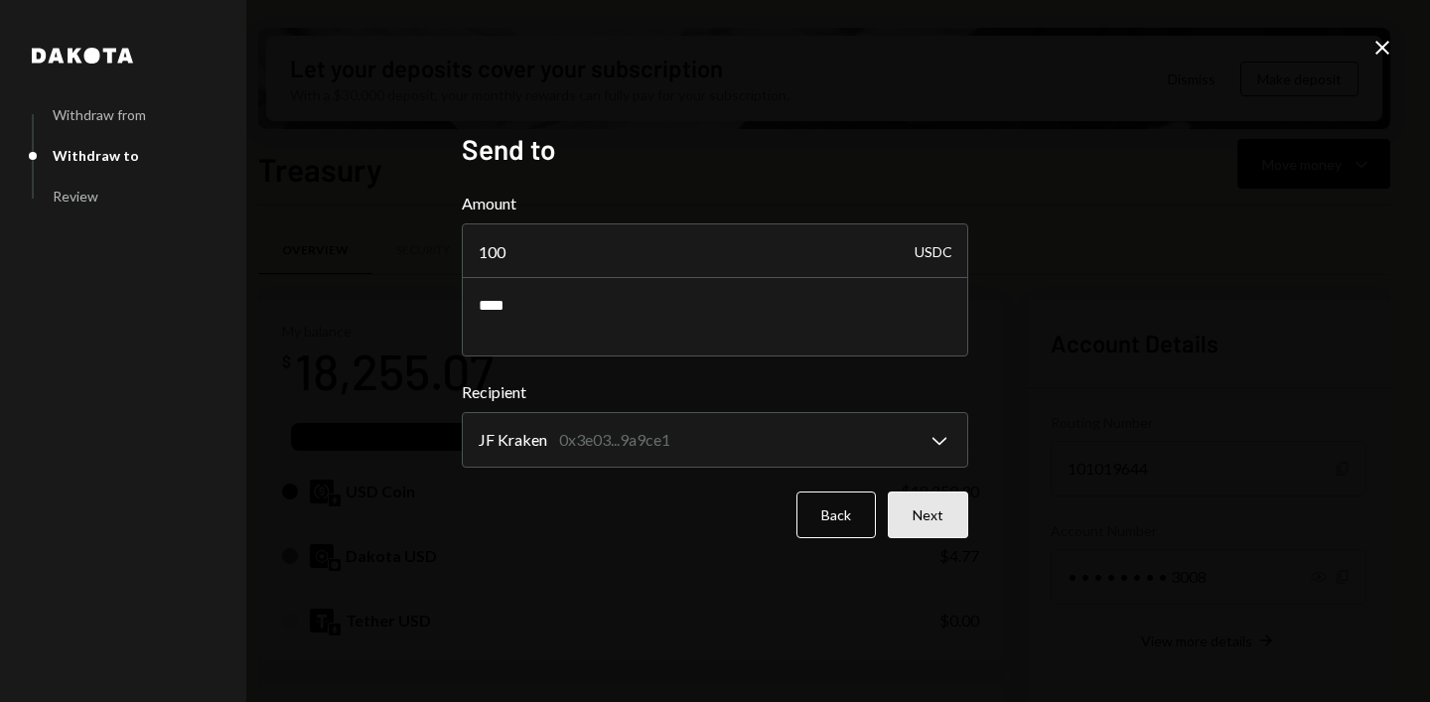
click at [921, 516] on button "Next" at bounding box center [928, 515] width 80 height 47
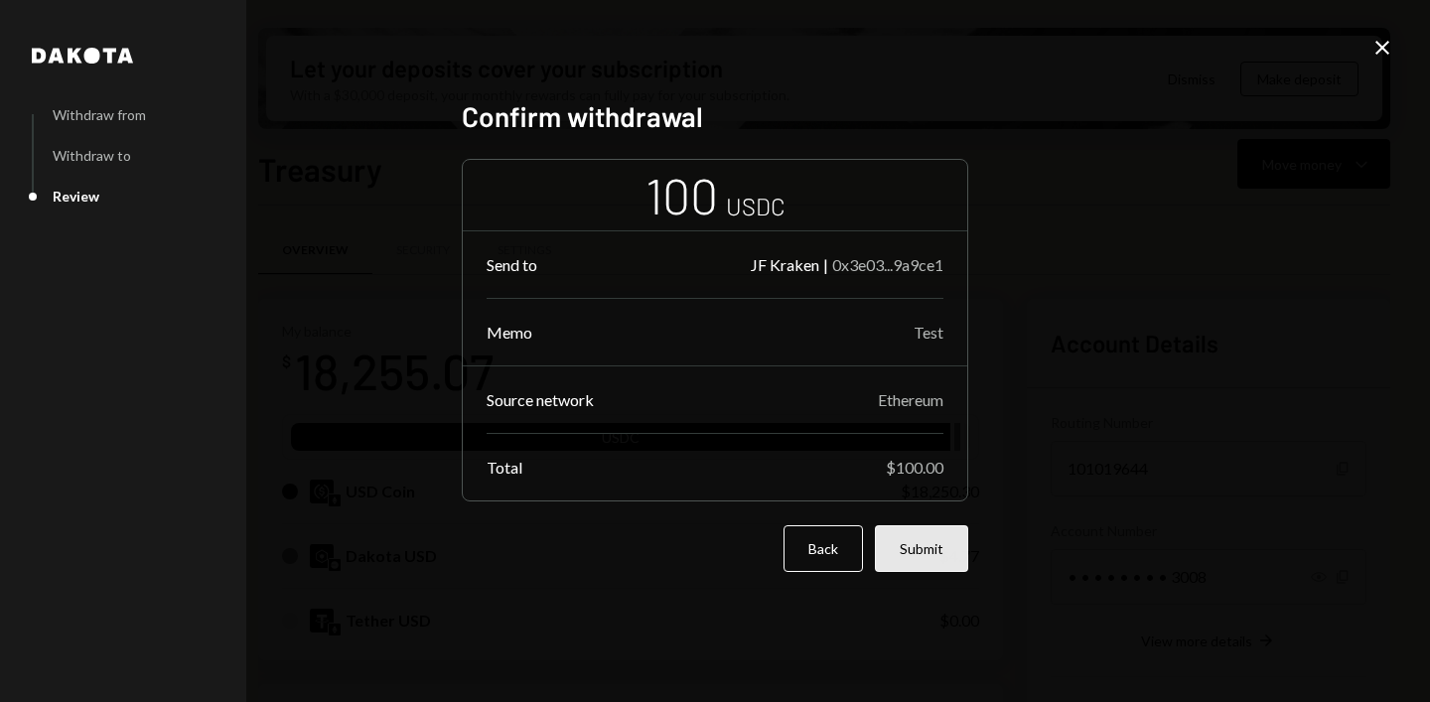
click at [929, 549] on button "Submit" at bounding box center [921, 548] width 93 height 47
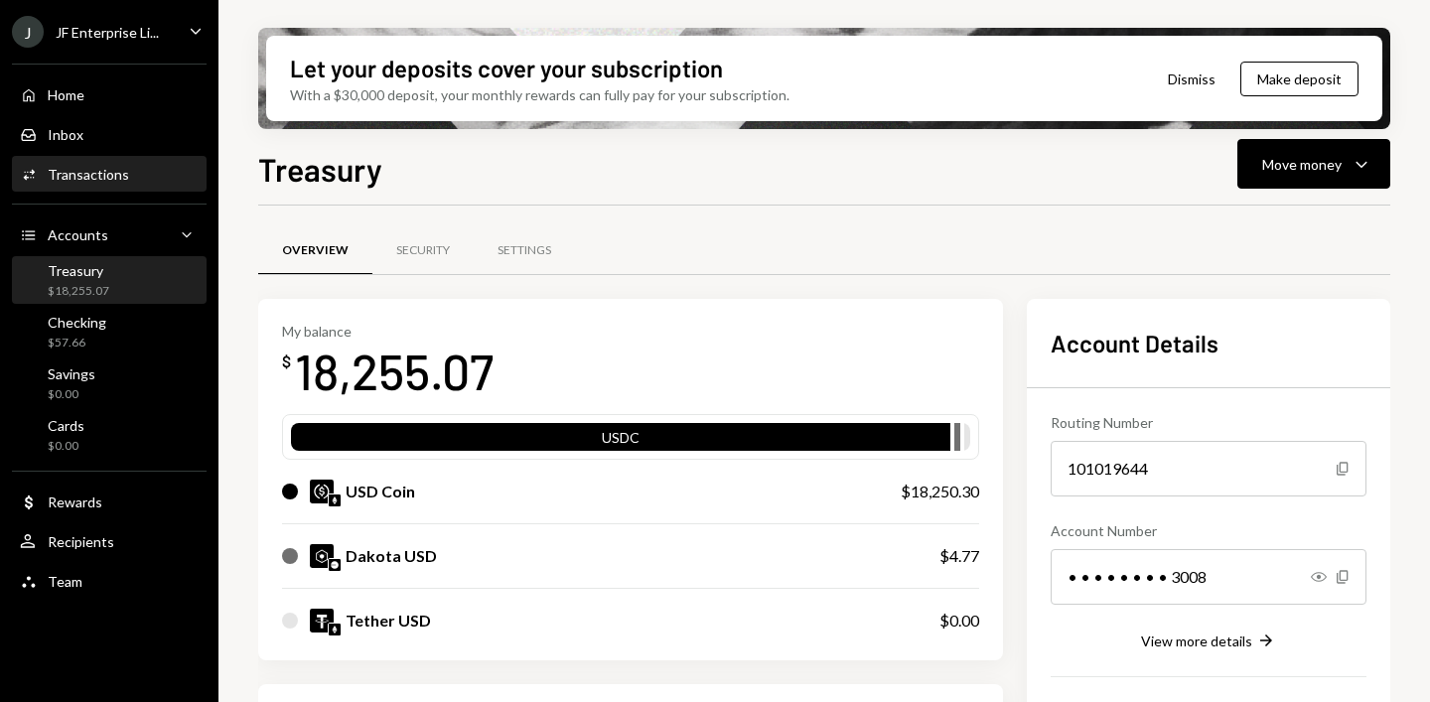
click at [80, 180] on div "Transactions" at bounding box center [88, 174] width 81 height 17
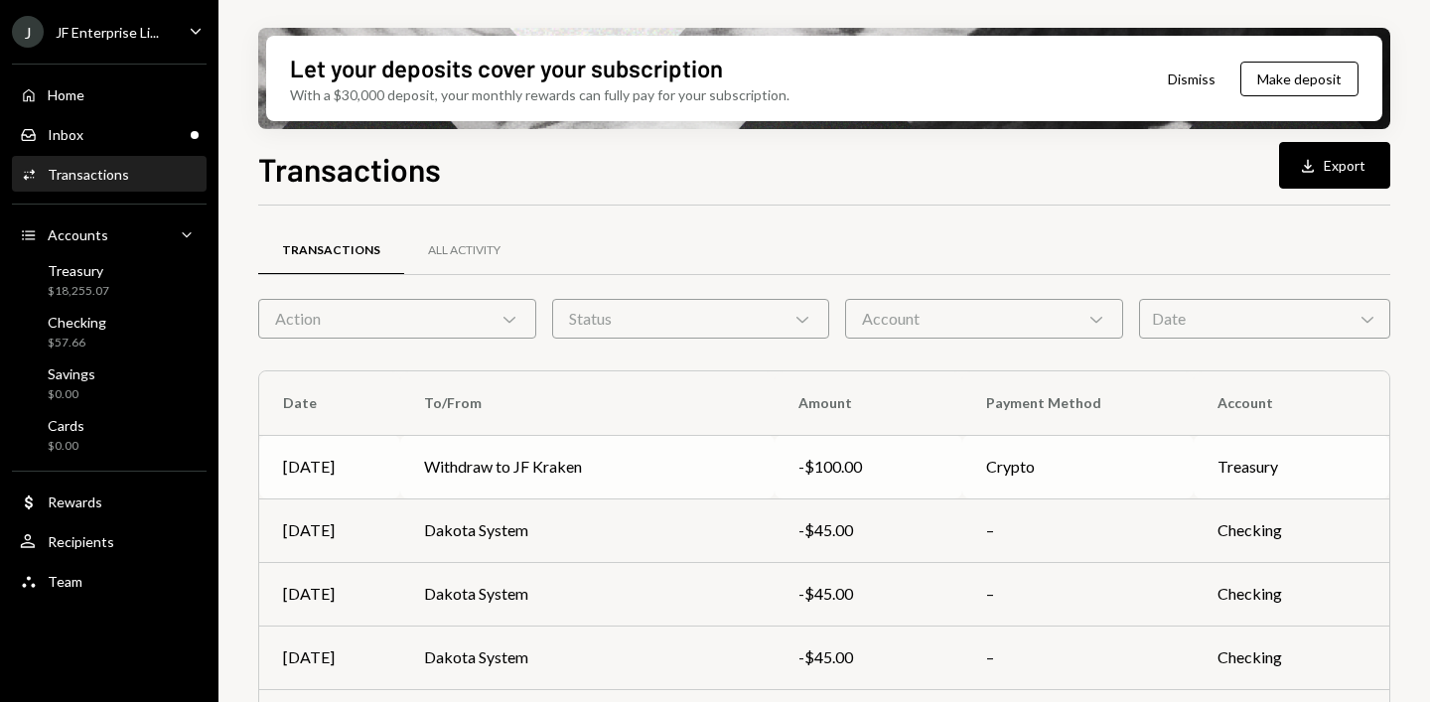
click at [462, 463] on td "Withdraw to JF Kraken" at bounding box center [587, 467] width 374 height 64
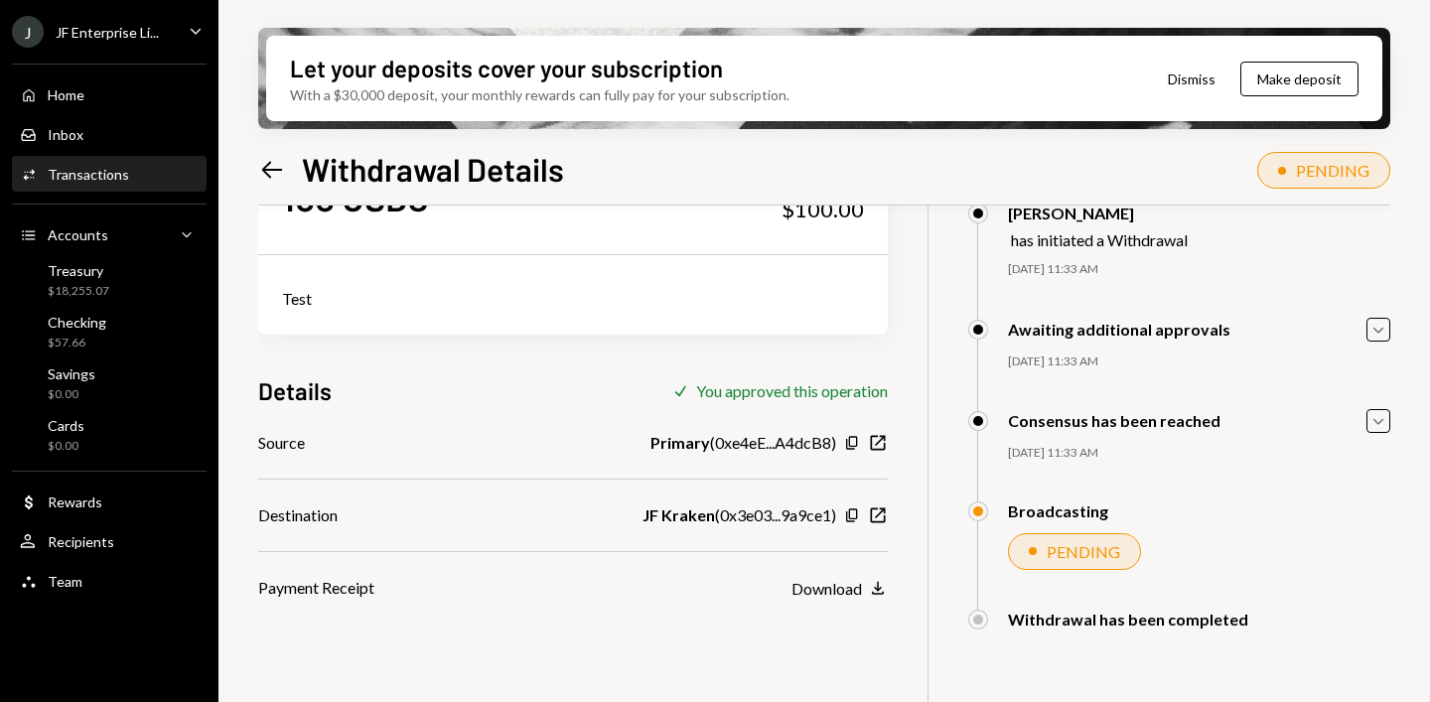
scroll to position [102, 0]
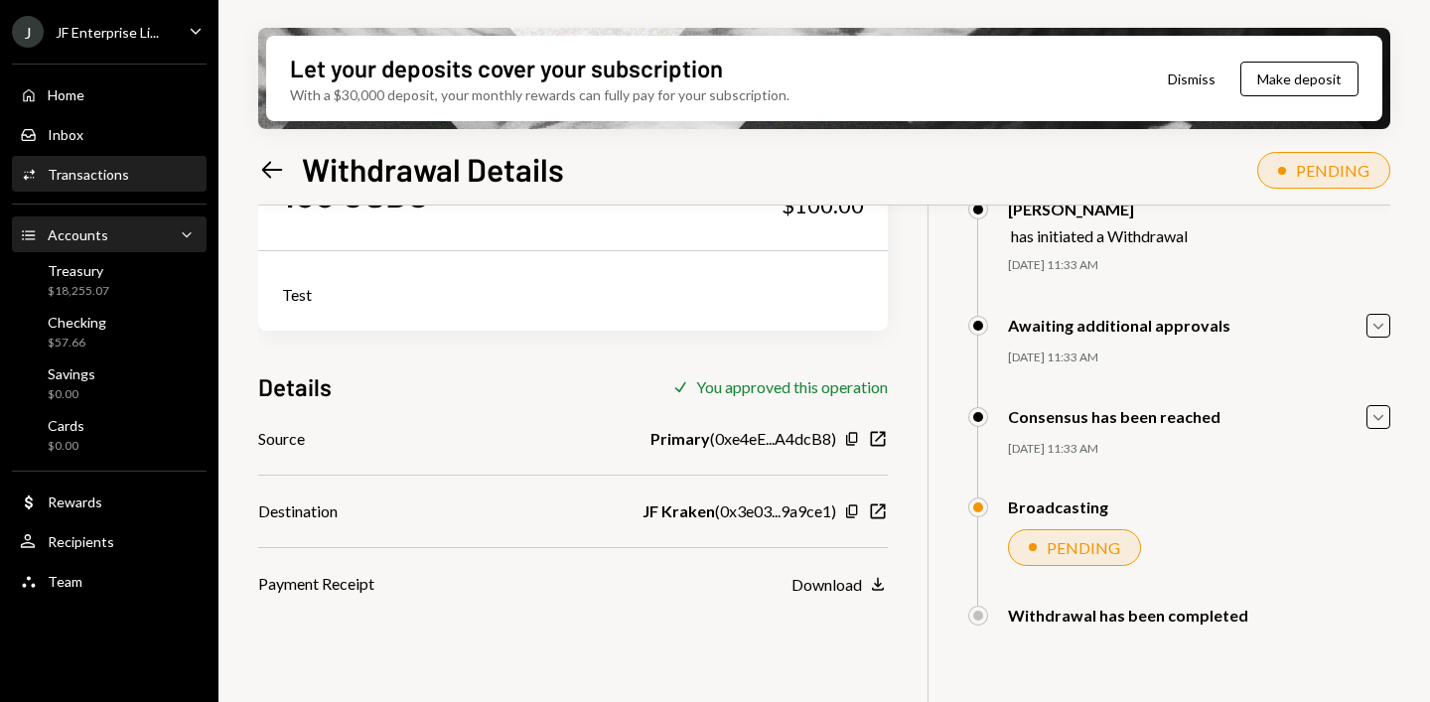
click at [82, 237] on div "Accounts" at bounding box center [78, 234] width 61 height 17
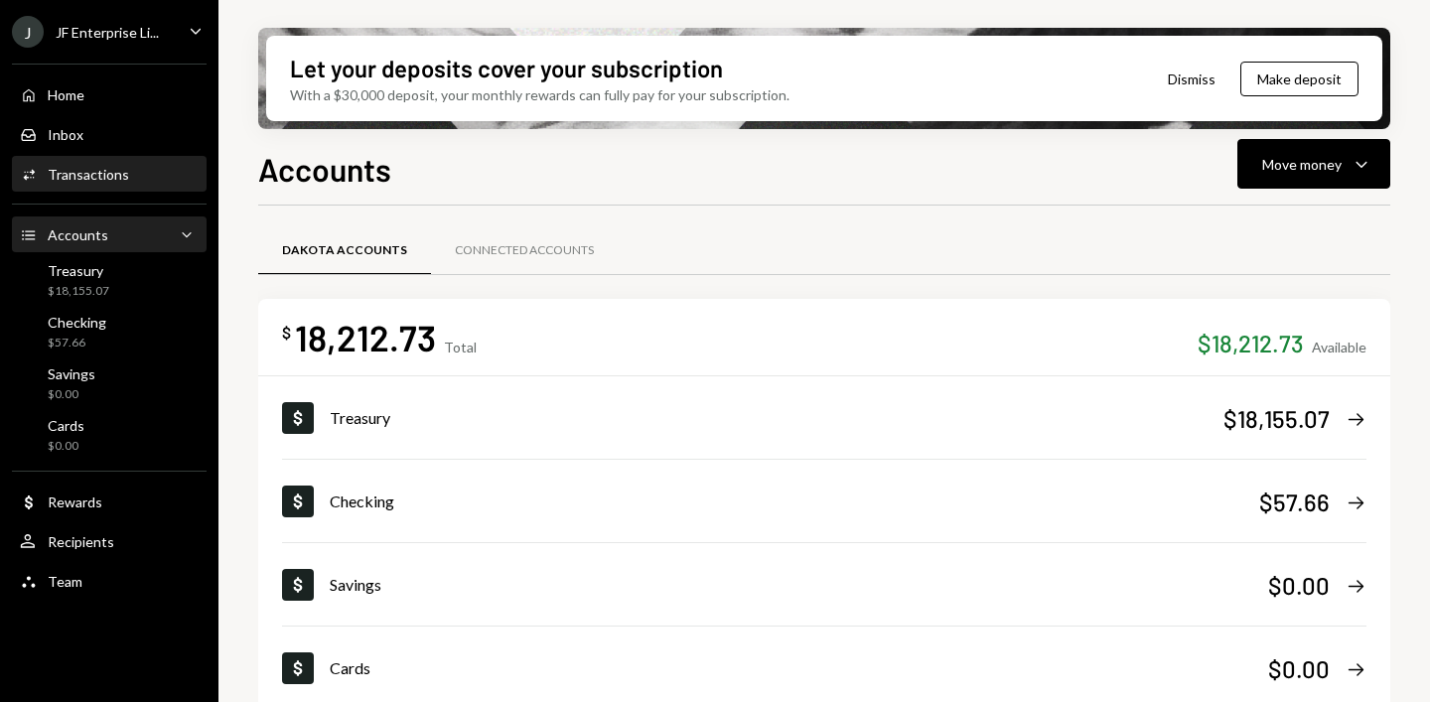
click at [85, 176] on div "Transactions" at bounding box center [88, 174] width 81 height 17
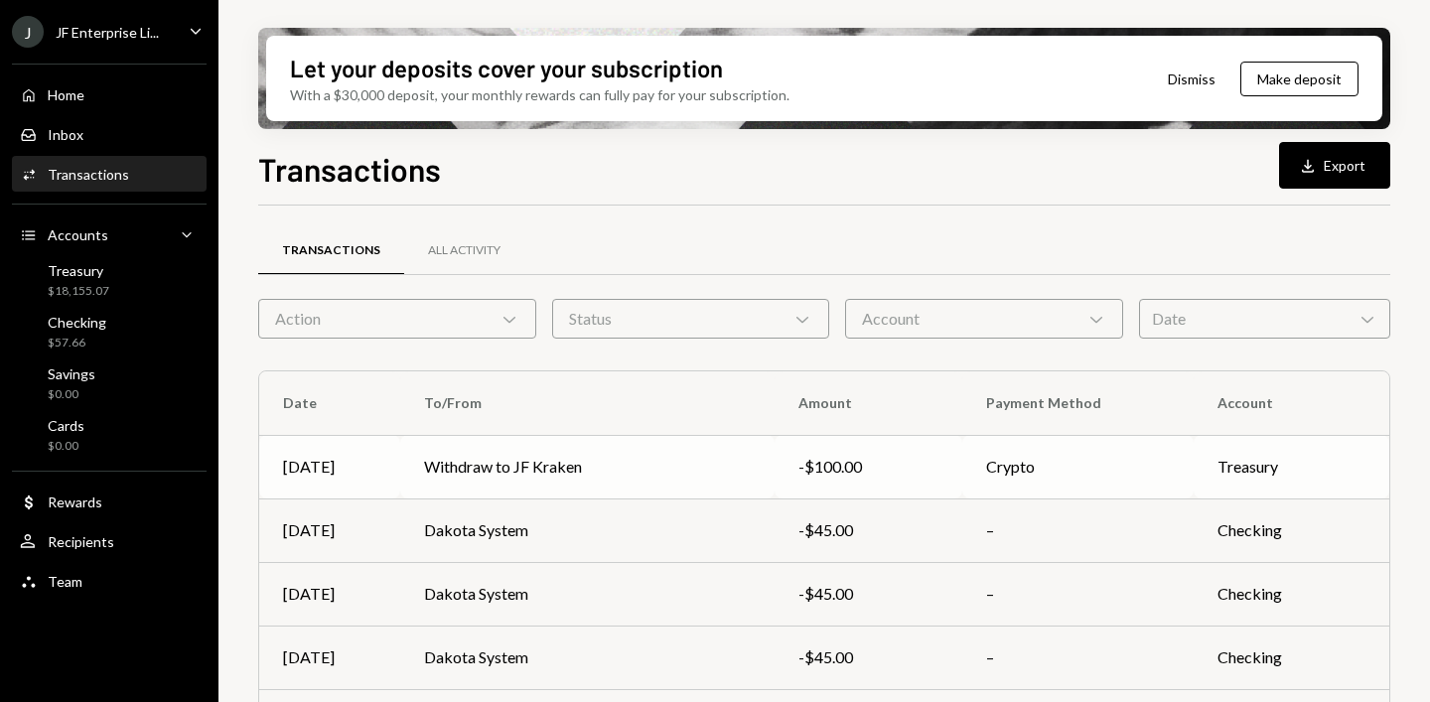
click at [527, 468] on td "Withdraw to JF Kraken" at bounding box center [587, 467] width 374 height 64
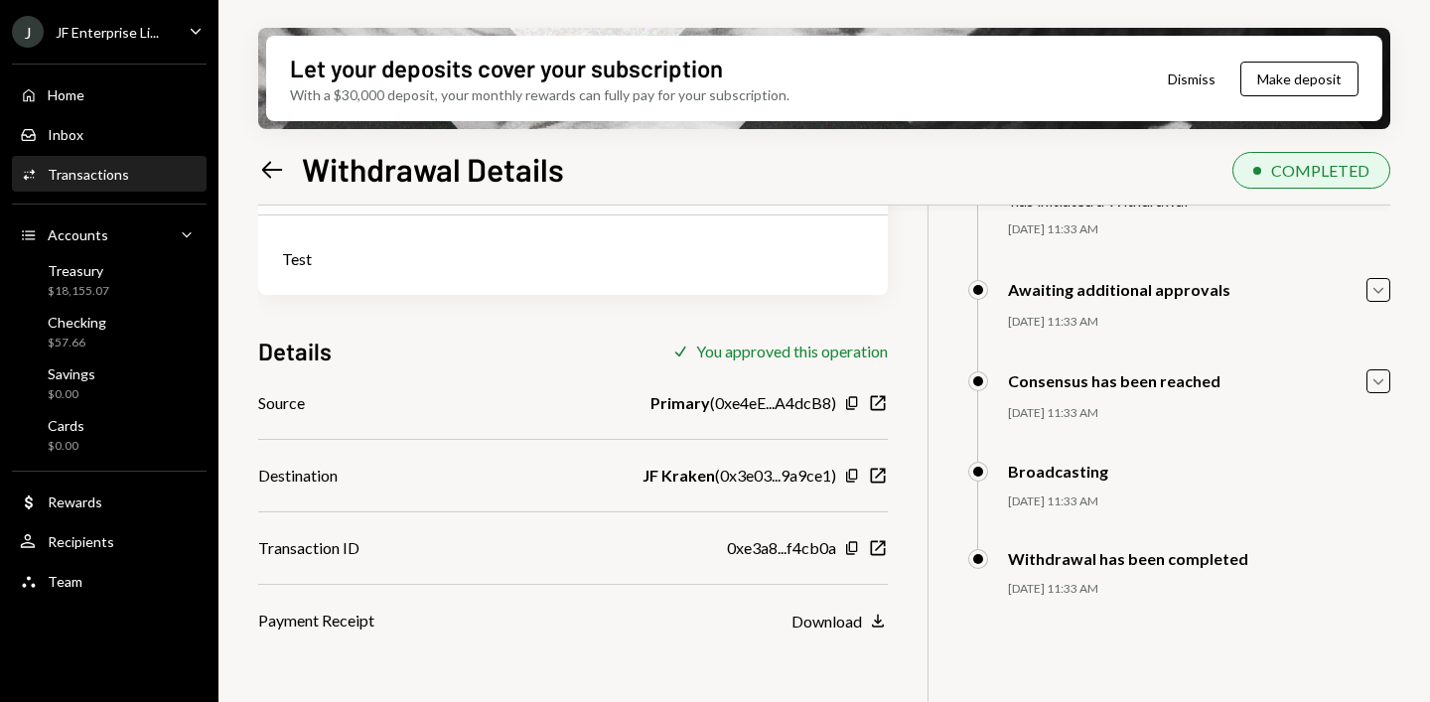
scroll to position [159, 0]
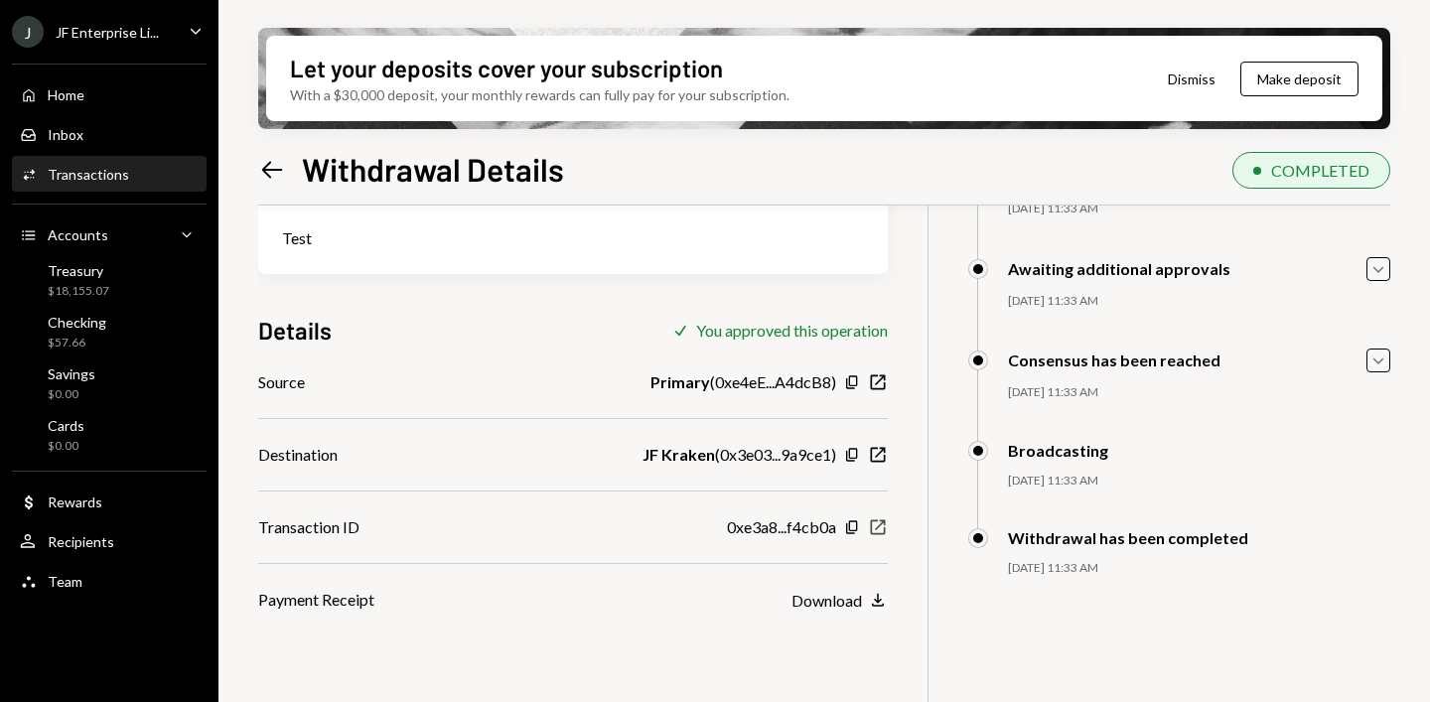
click at [881, 527] on icon "New Window" at bounding box center [878, 527] width 20 height 20
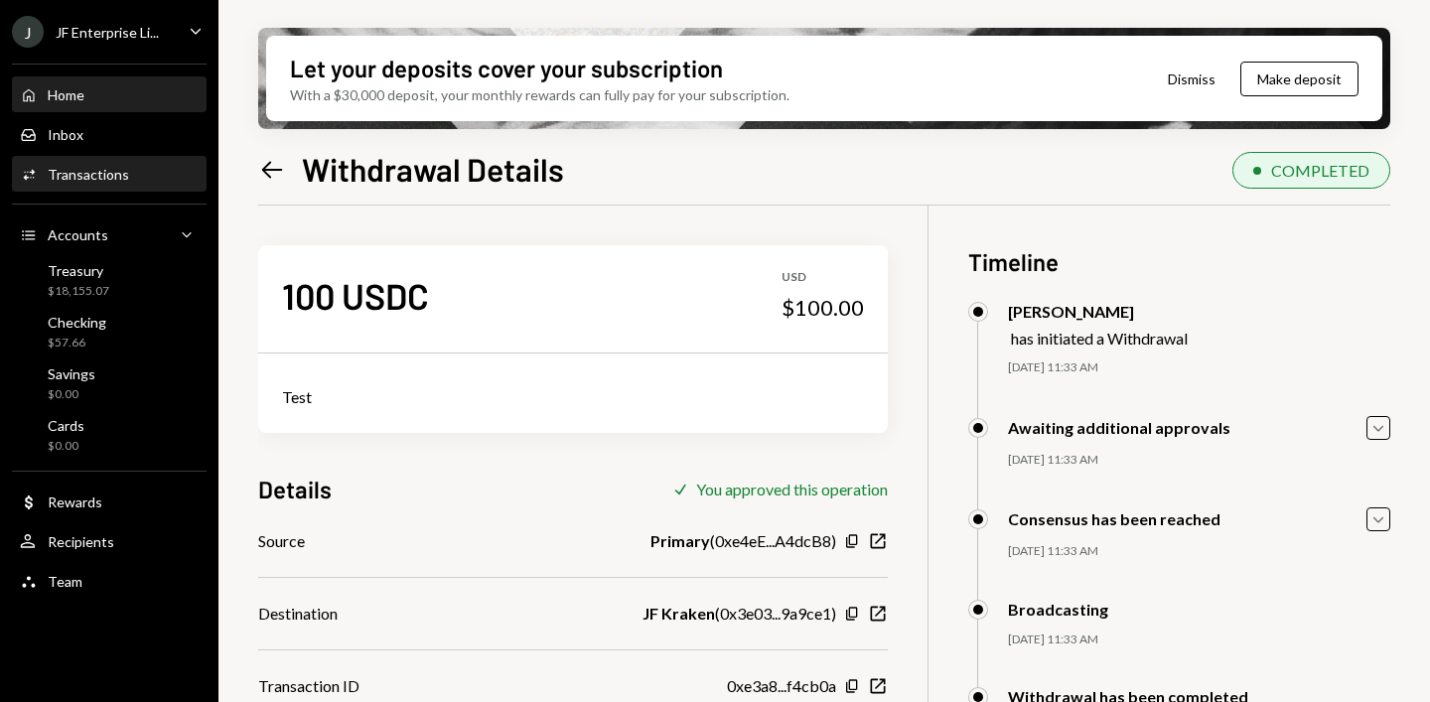
click at [92, 103] on div "Home Home" at bounding box center [109, 95] width 179 height 18
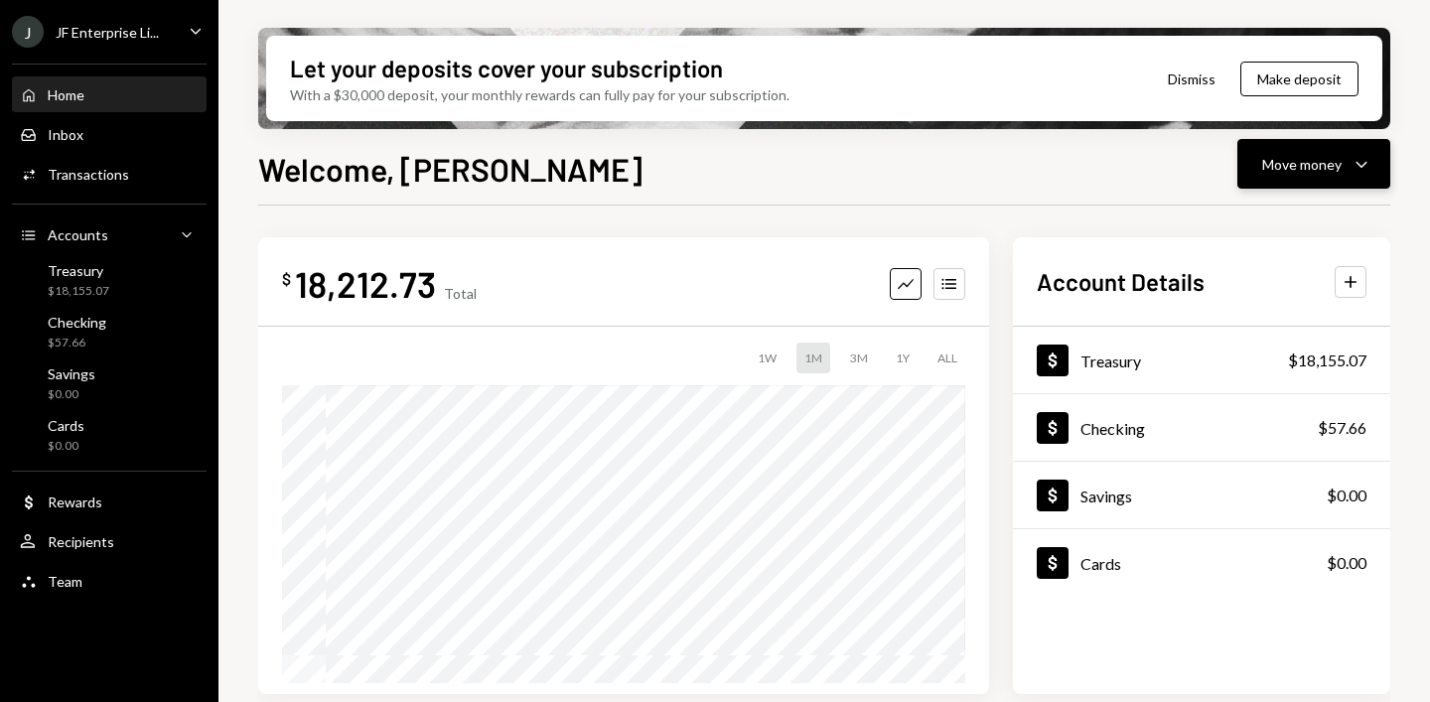
click at [1323, 172] on div "Move money" at bounding box center [1301, 164] width 79 height 21
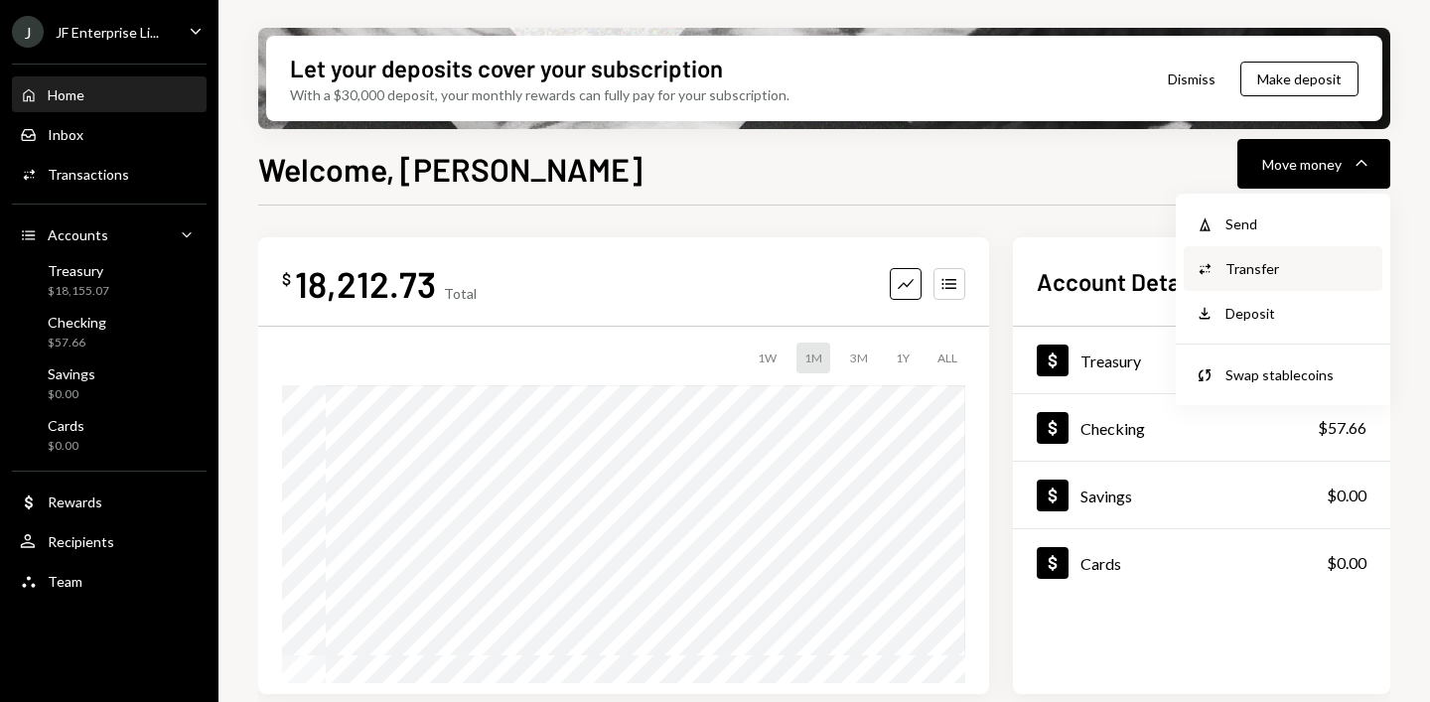
click at [1280, 275] on div "Transfer" at bounding box center [1297, 268] width 145 height 21
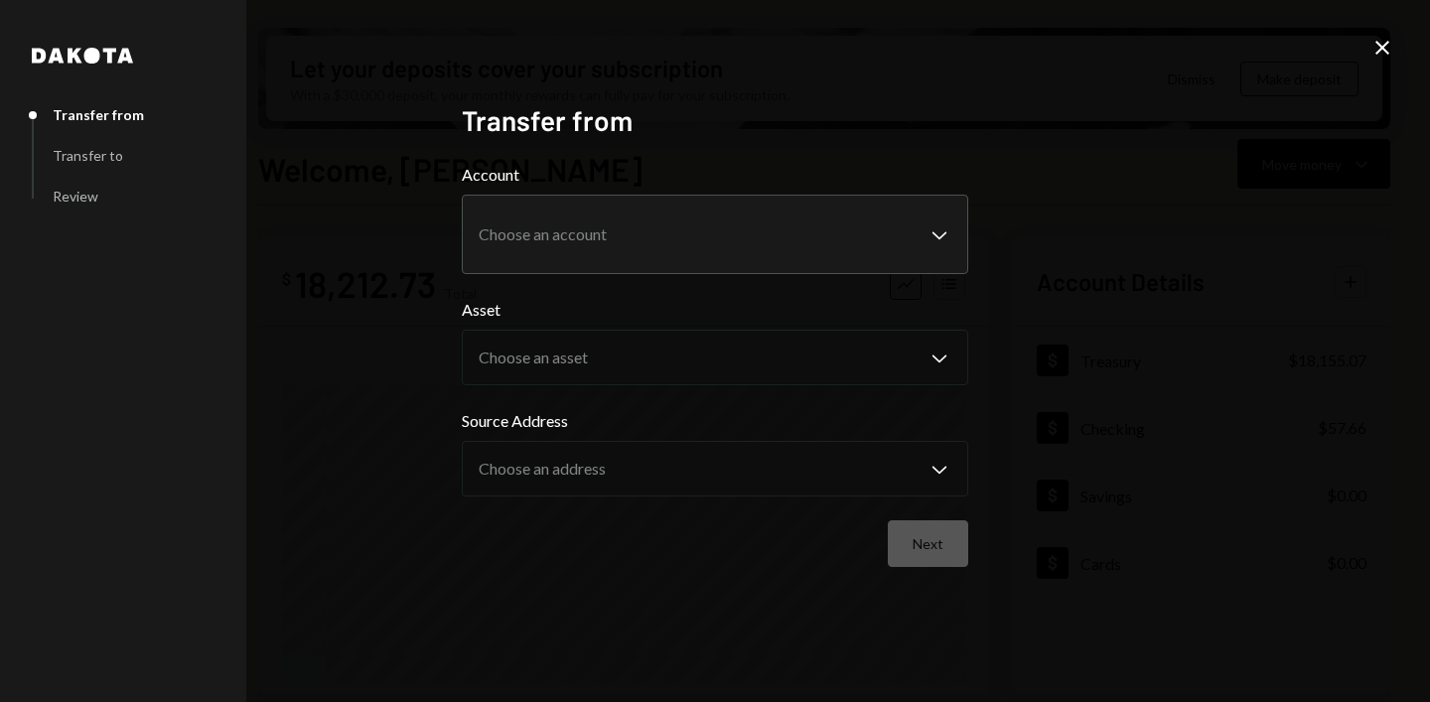
click at [1387, 53] on icon at bounding box center [1382, 48] width 14 height 14
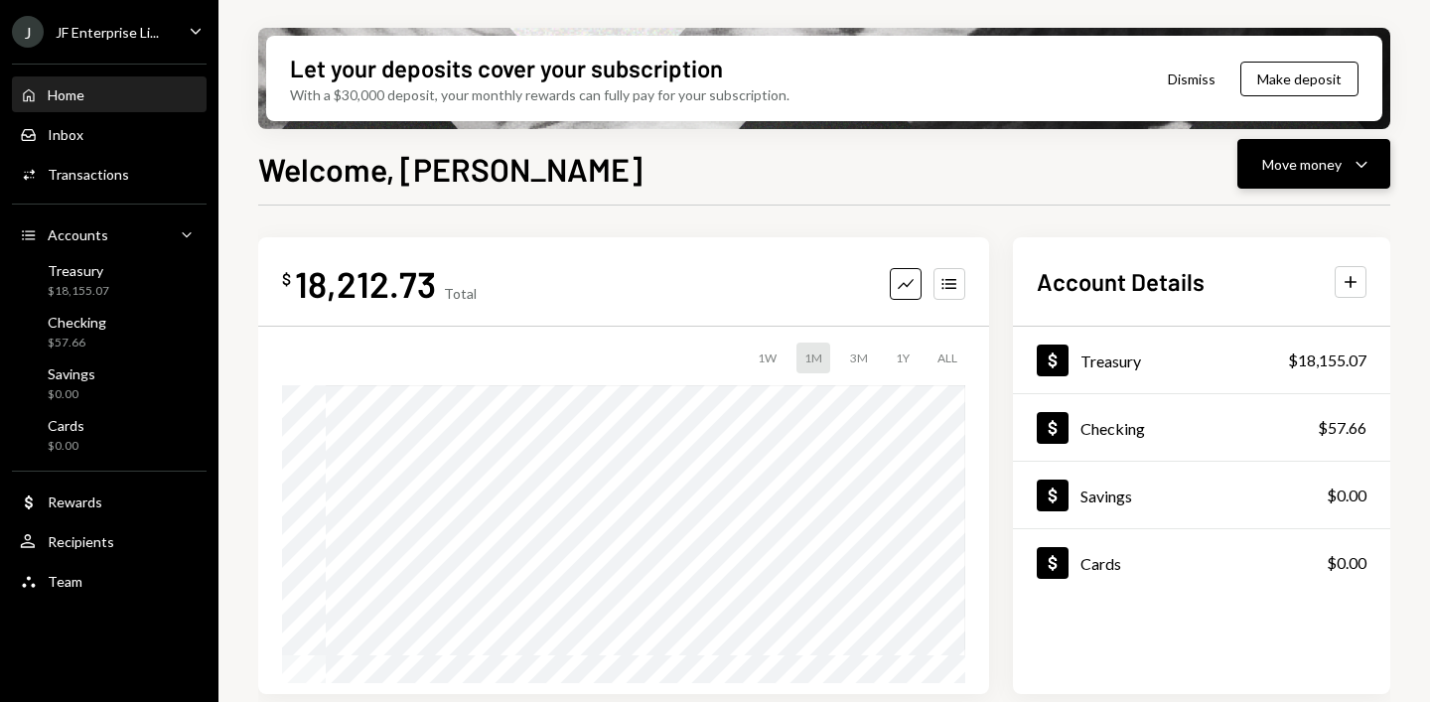
click at [1351, 167] on icon "Caret Down" at bounding box center [1362, 164] width 24 height 24
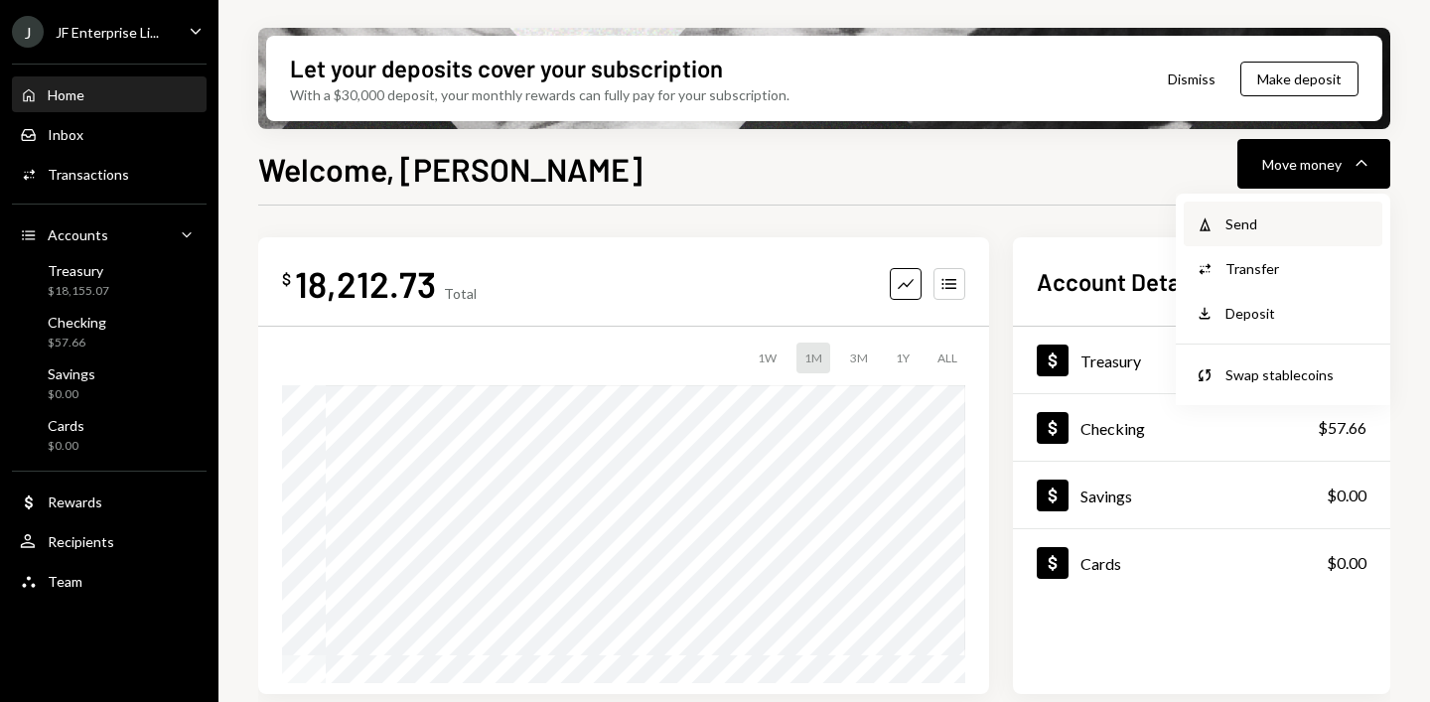
click at [1266, 230] on div "Send" at bounding box center [1297, 224] width 145 height 21
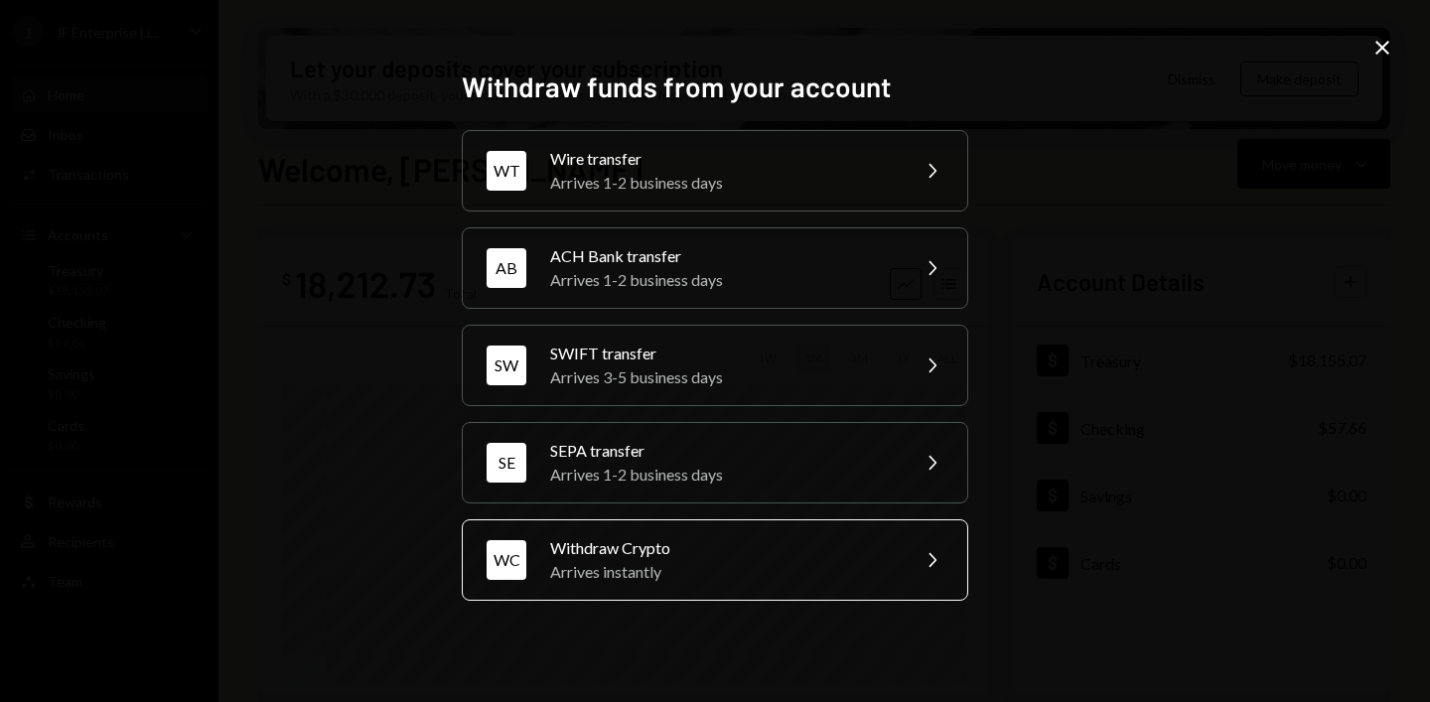
click at [792, 560] on div "Arrives instantly" at bounding box center [723, 572] width 346 height 24
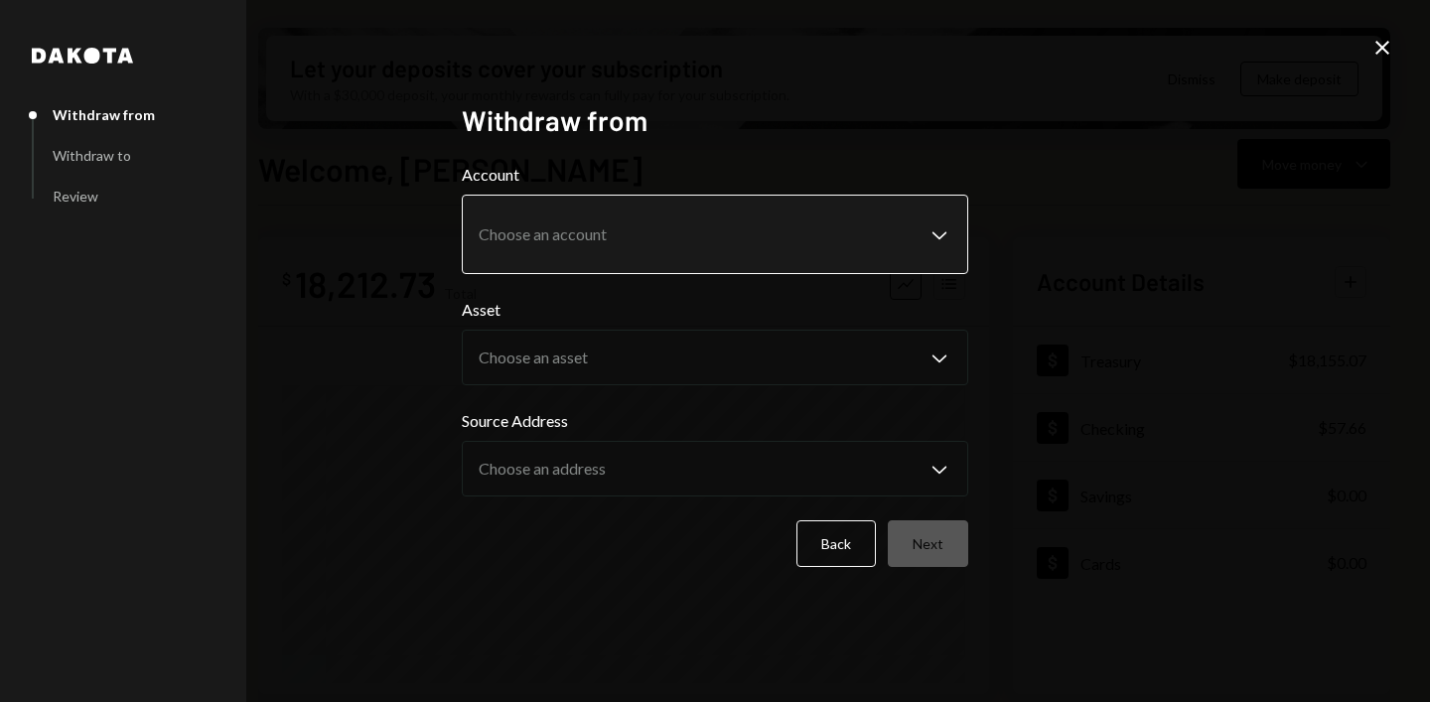
click at [871, 246] on body "J JF Enterprise Li... Caret Down Home Home Inbox Inbox Activities Transactions …" at bounding box center [715, 351] width 1430 height 702
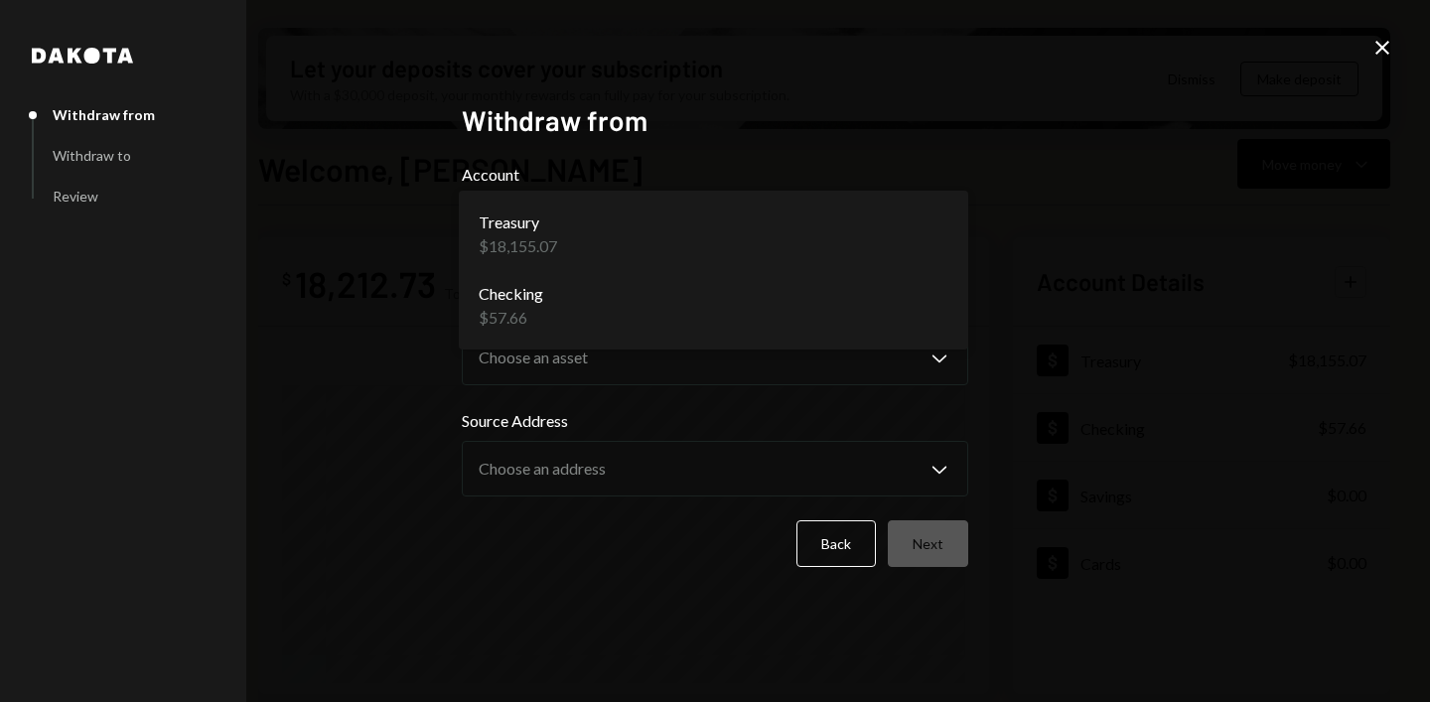
select select "**********"
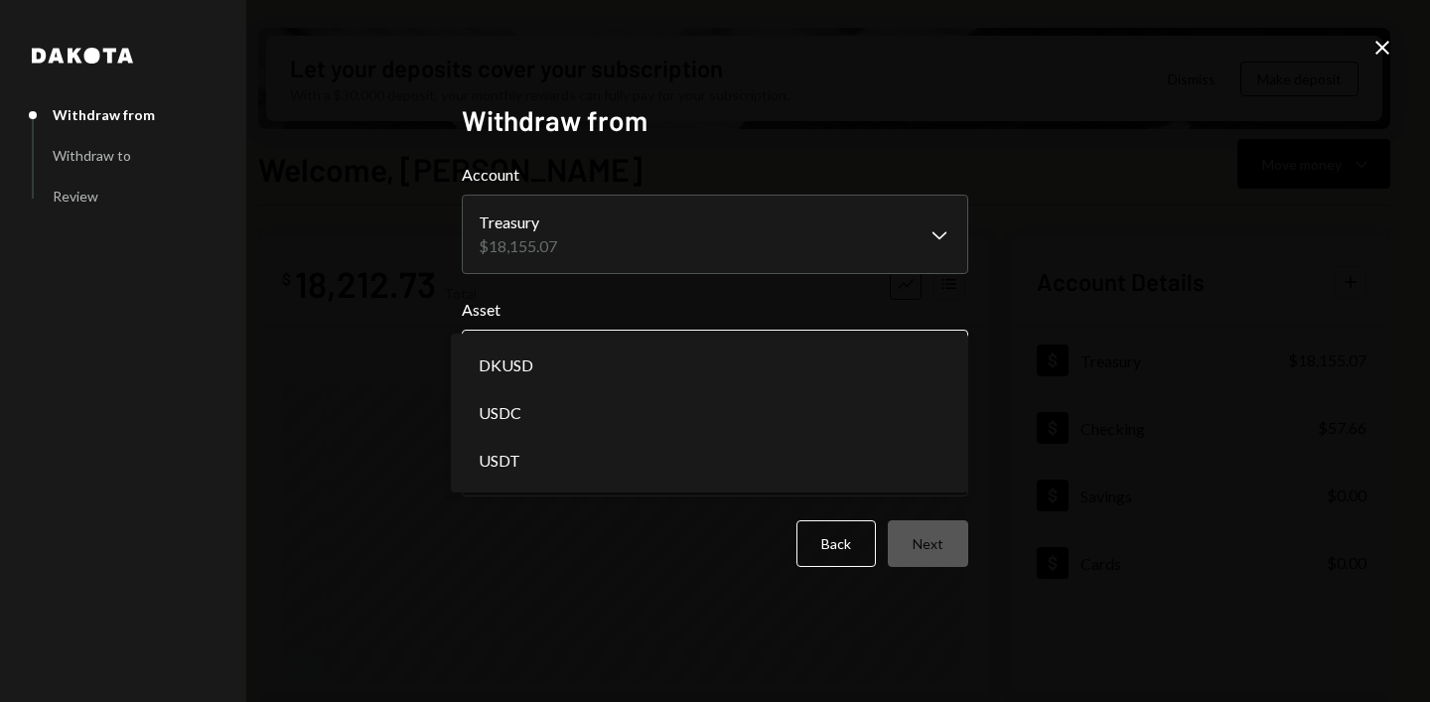
click at [842, 357] on body "J JF Enterprise Li... Caret Down Home Home Inbox Inbox Activities Transactions …" at bounding box center [715, 351] width 1430 height 702
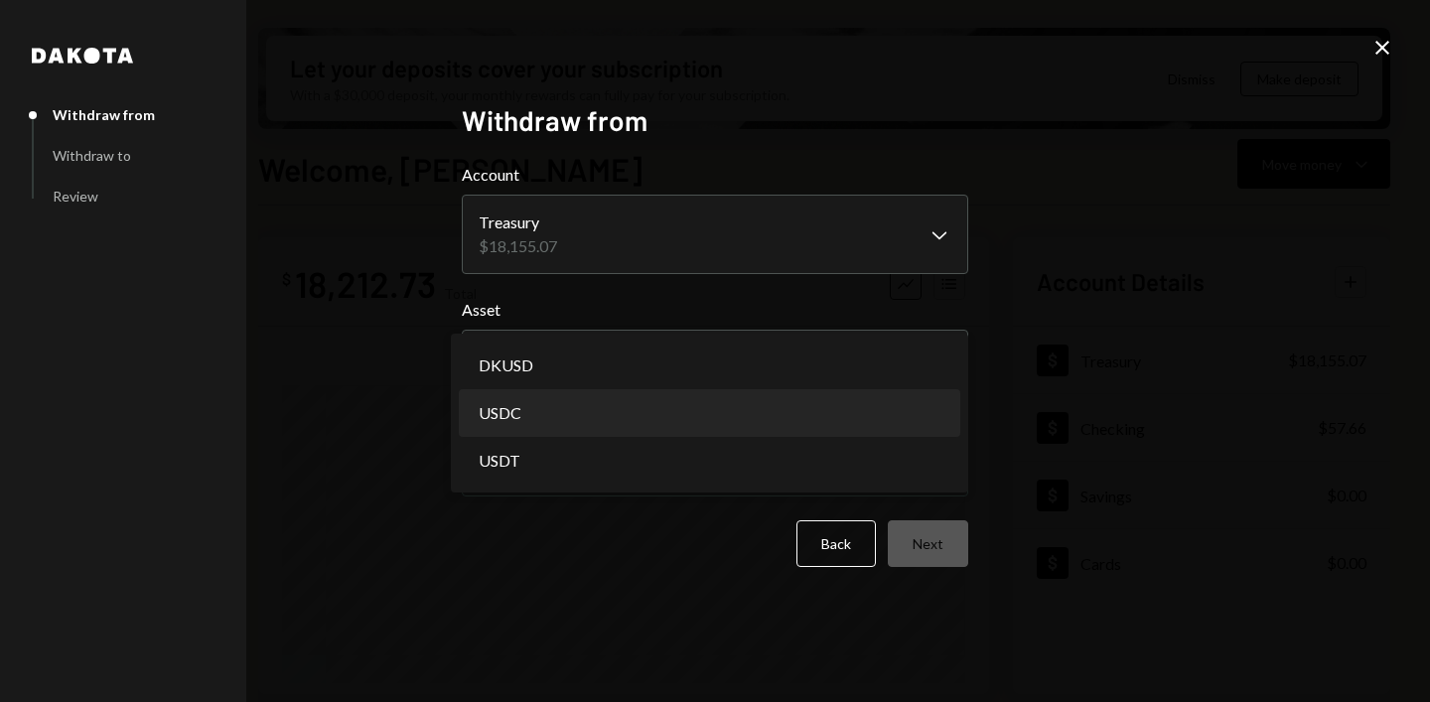
select select "****"
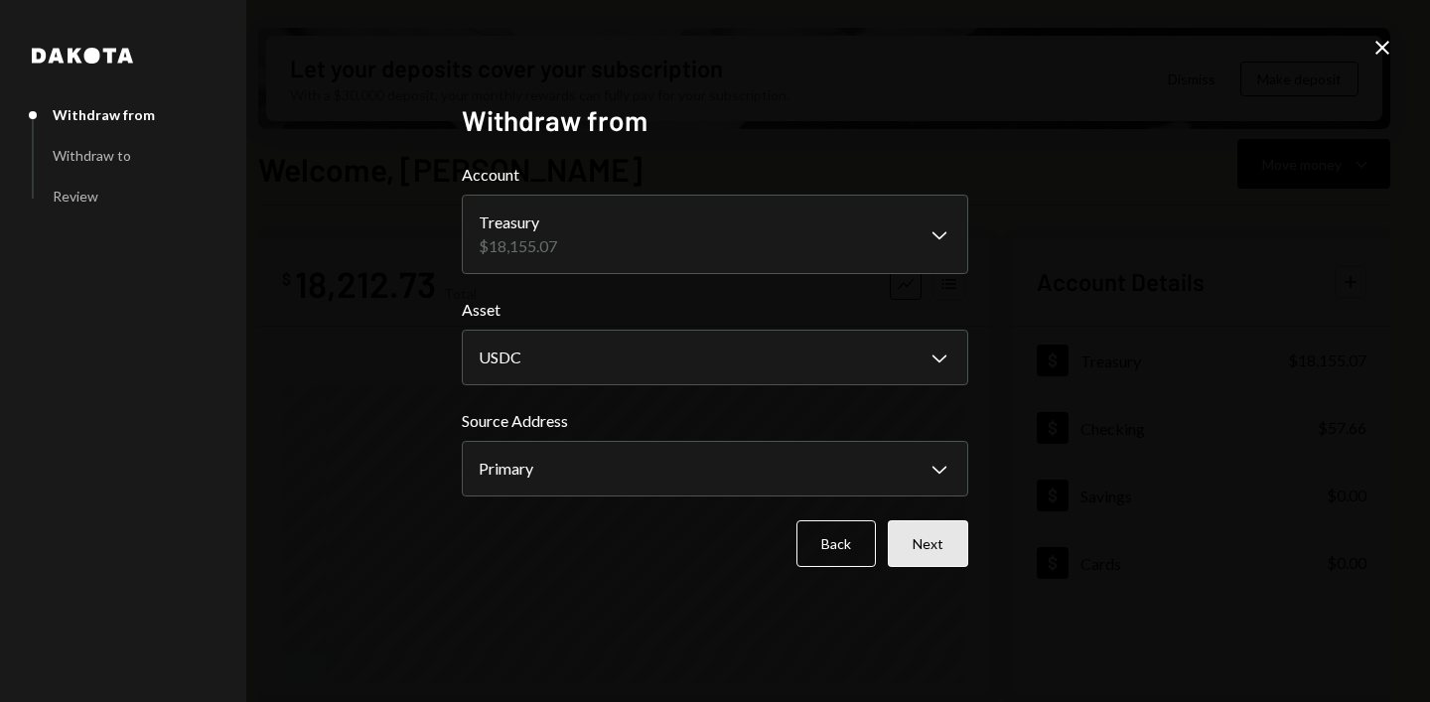
click at [921, 546] on button "Next" at bounding box center [928, 543] width 80 height 47
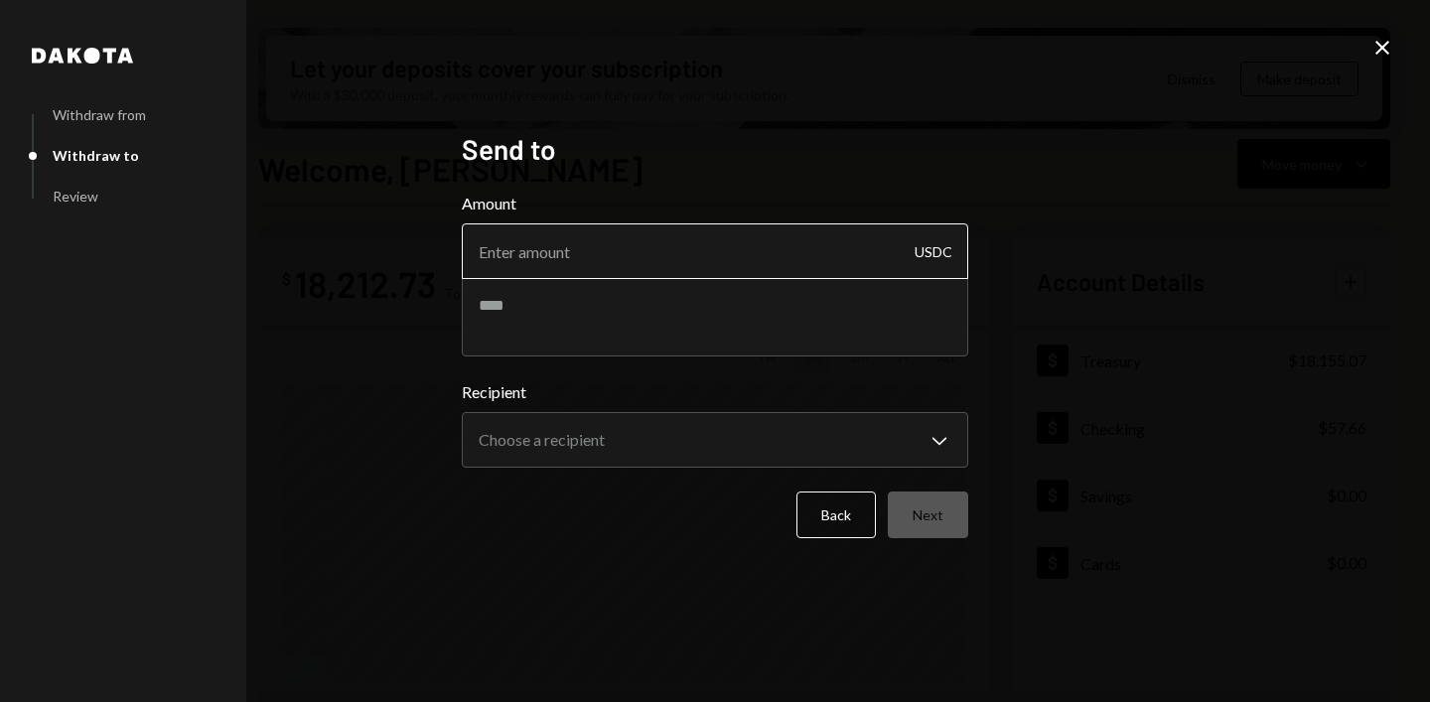
click at [816, 261] on input "Amount" at bounding box center [715, 251] width 506 height 56
type input "10495"
click at [803, 332] on textarea at bounding box center [715, 316] width 506 height 79
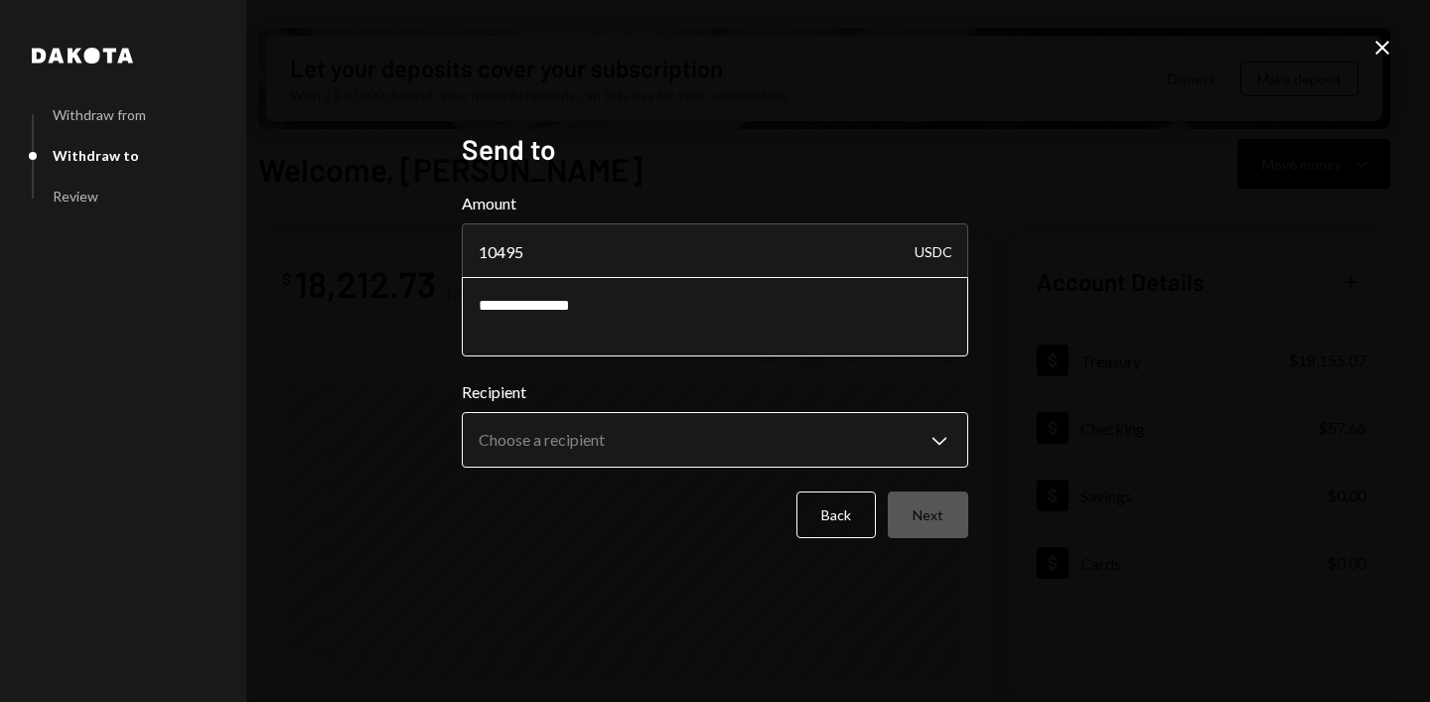
type textarea "**********"
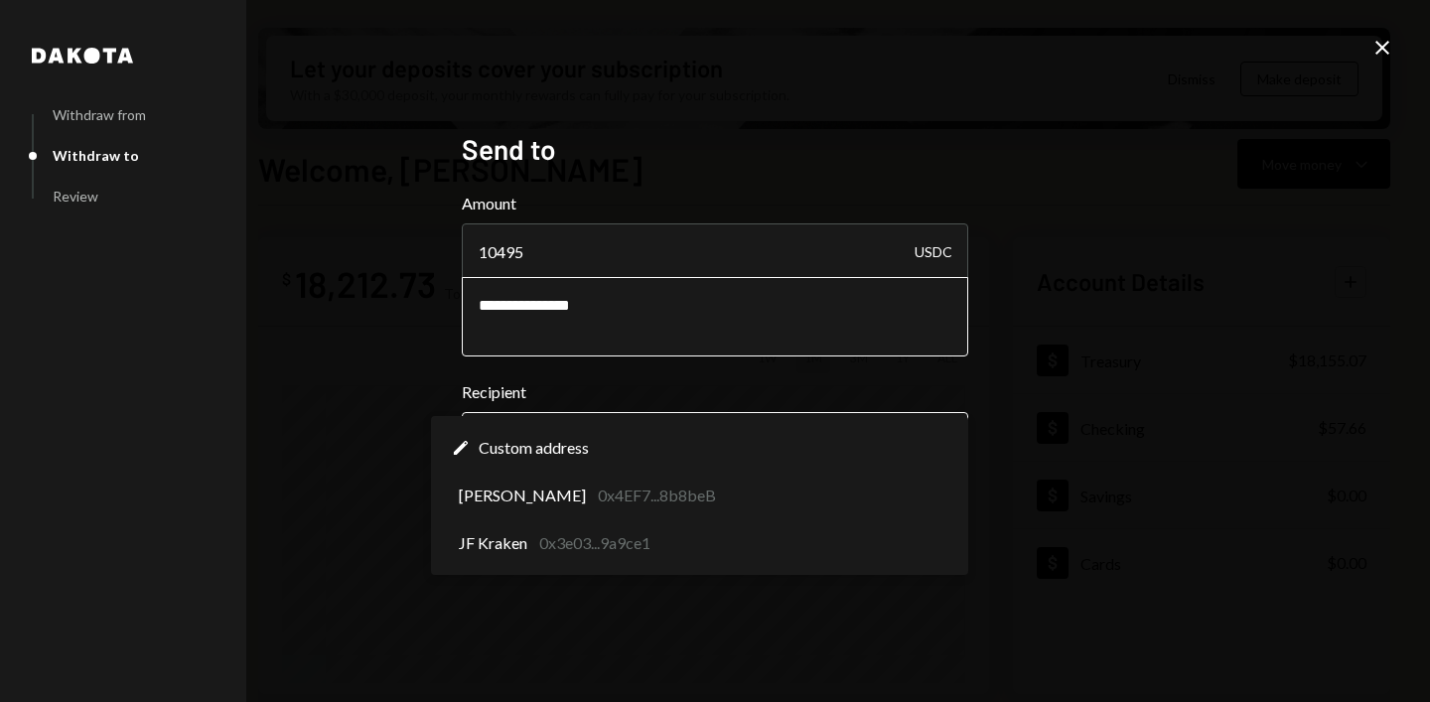
click at [812, 438] on body "J JF Enterprise Li... Caret Down Home Home Inbox Inbox Activities Transactions …" at bounding box center [715, 351] width 1430 height 702
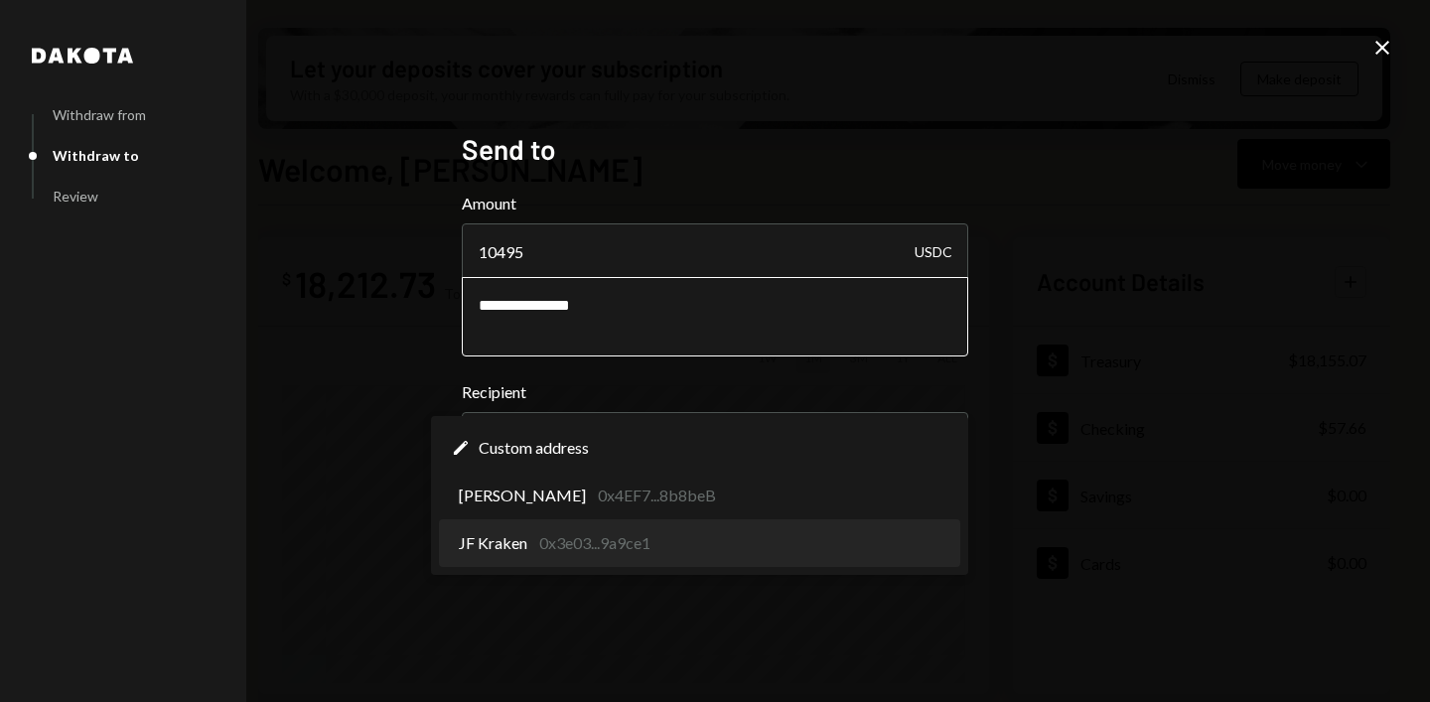
select select "**********"
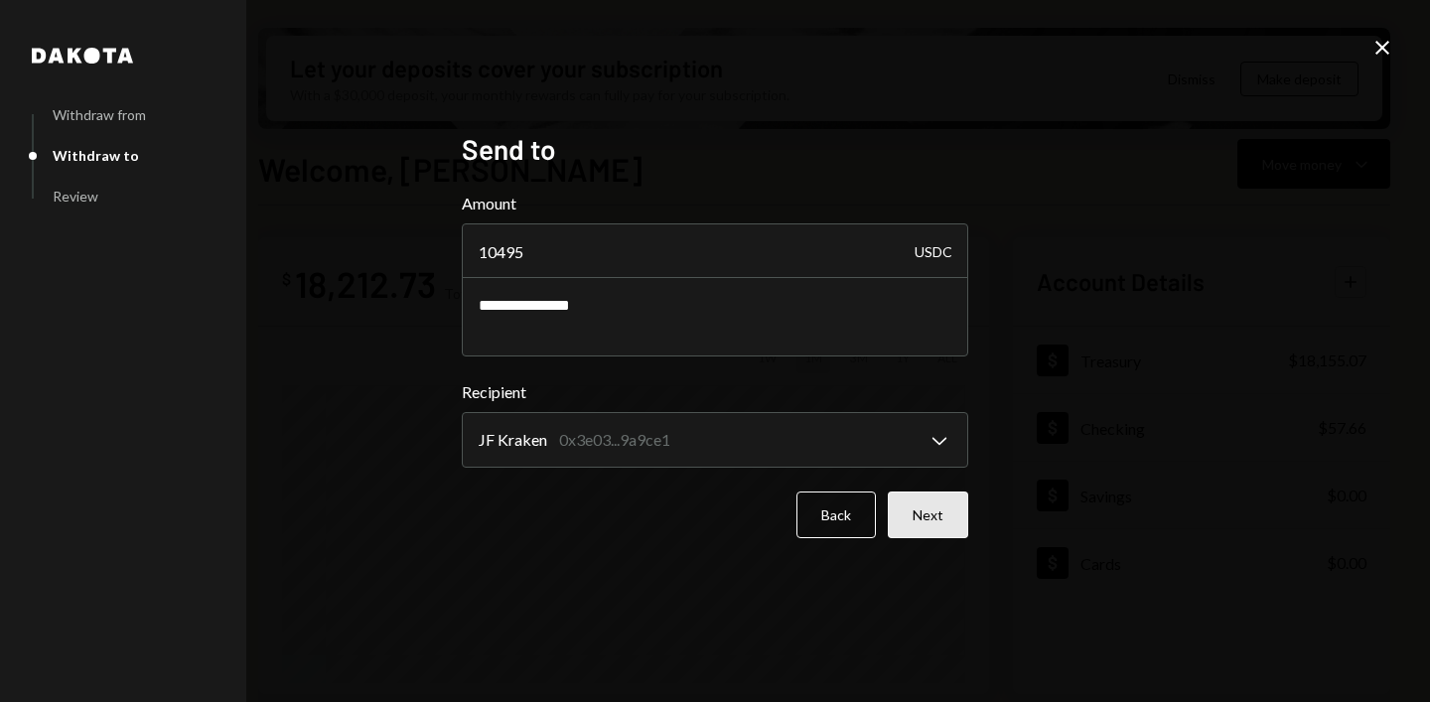
click at [933, 515] on button "Next" at bounding box center [928, 515] width 80 height 47
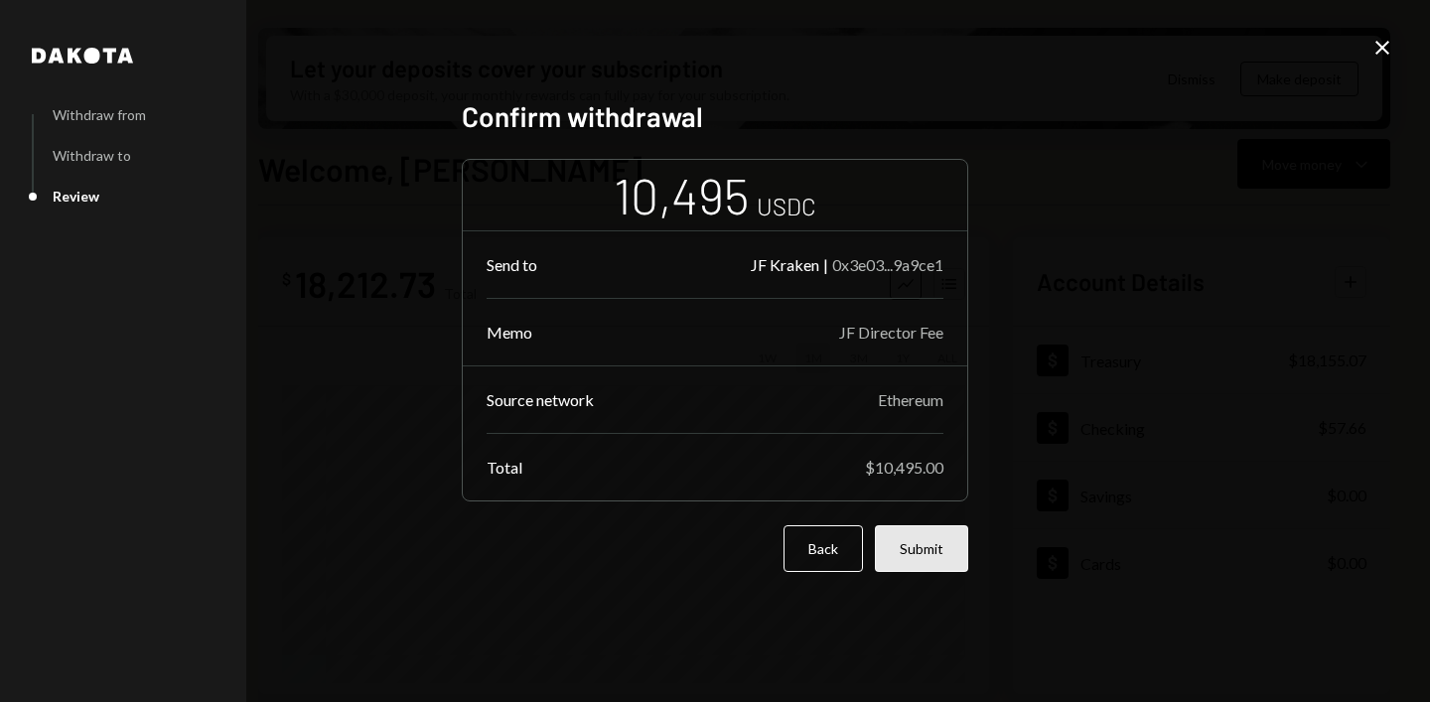
click at [914, 553] on button "Submit" at bounding box center [921, 548] width 93 height 47
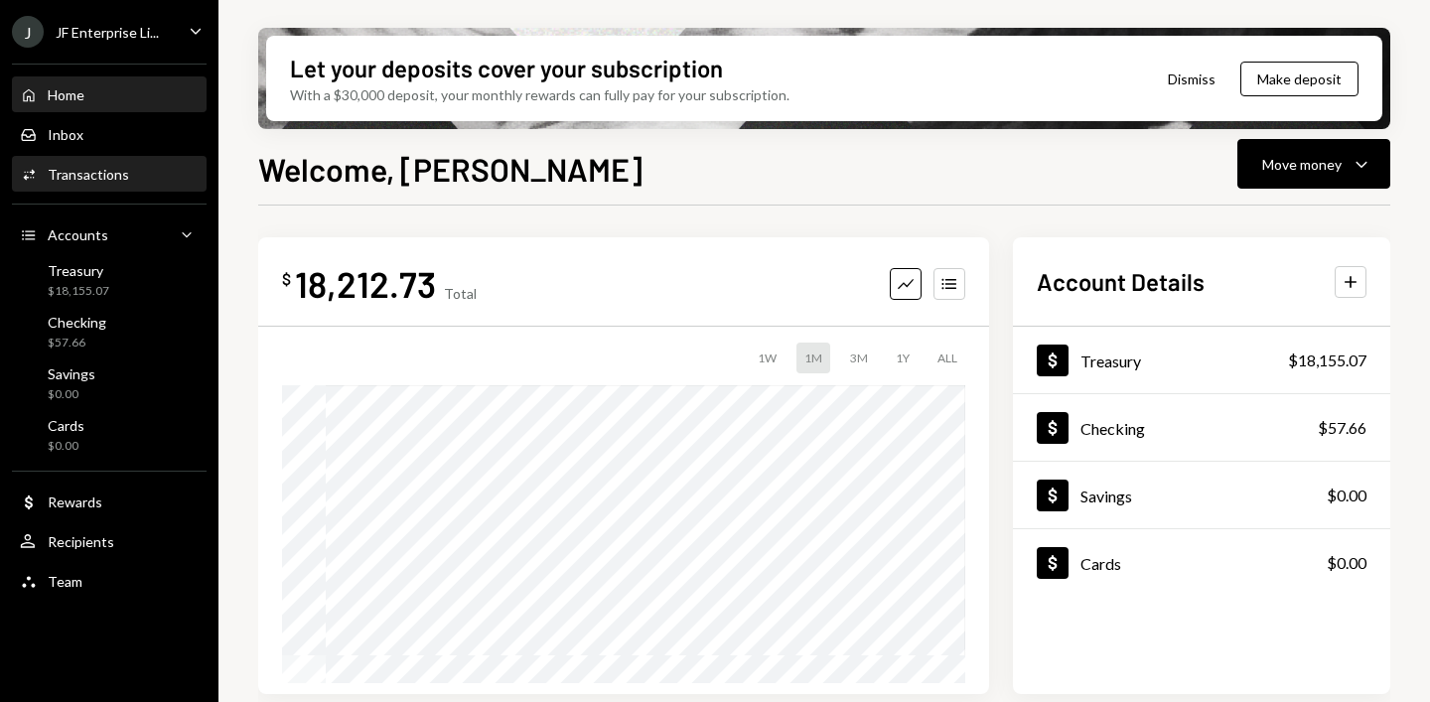
click at [104, 175] on div "Transactions" at bounding box center [88, 174] width 81 height 17
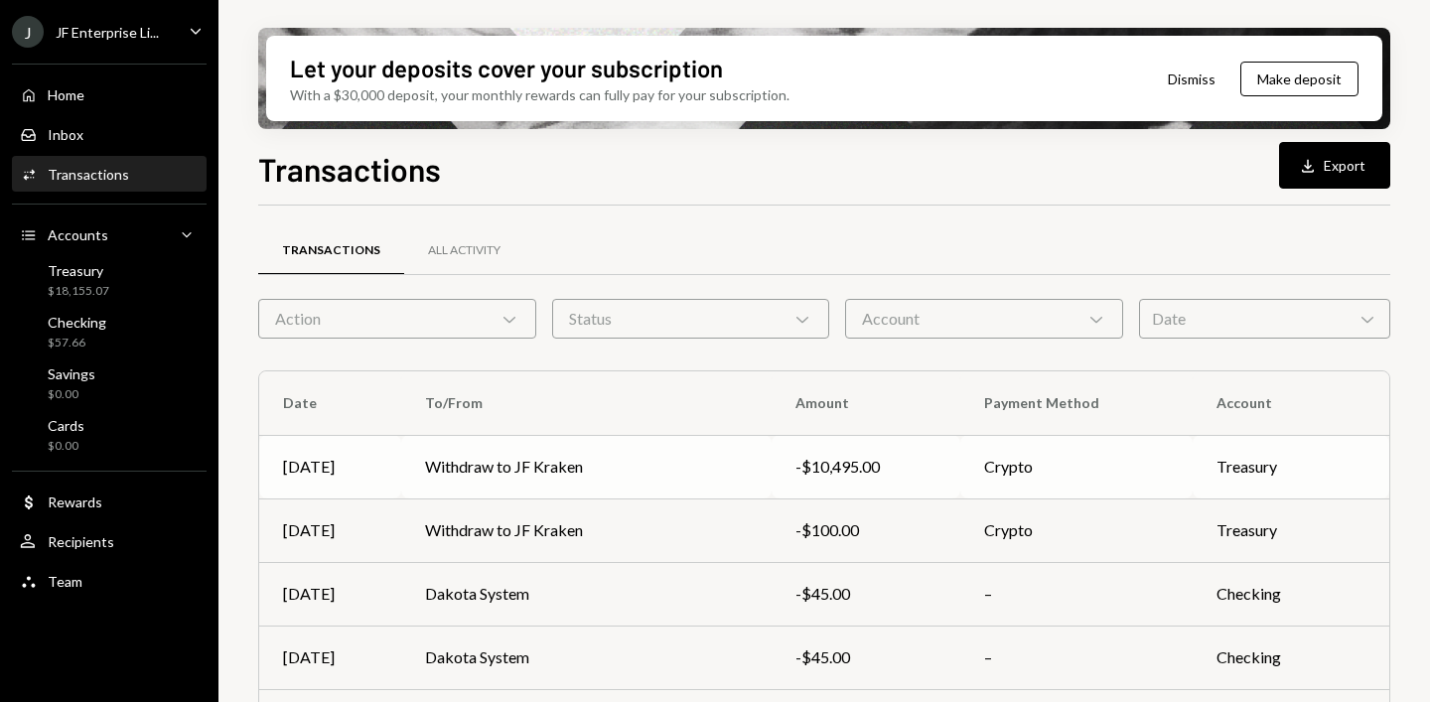
click at [530, 463] on td "Withdraw to JF Kraken" at bounding box center [586, 467] width 371 height 64
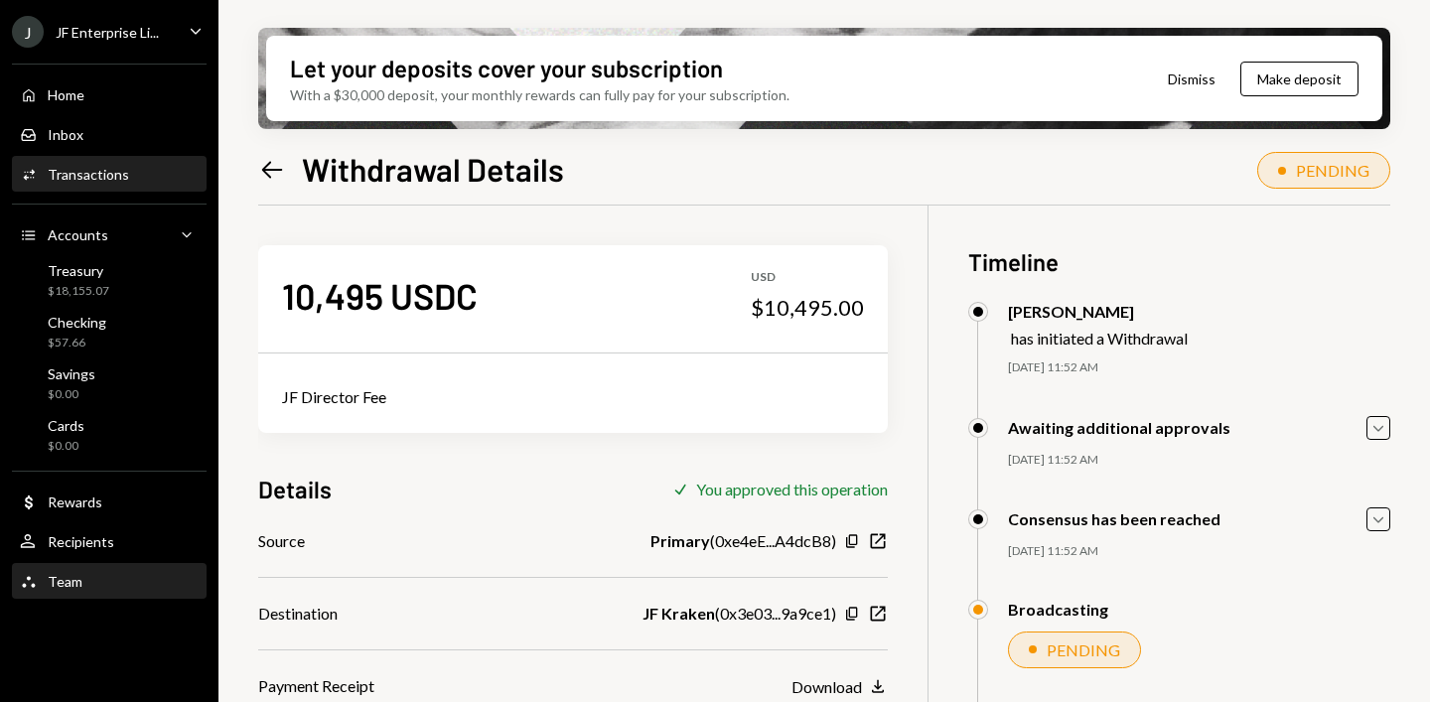
click at [51, 577] on div "Team" at bounding box center [65, 581] width 35 height 17
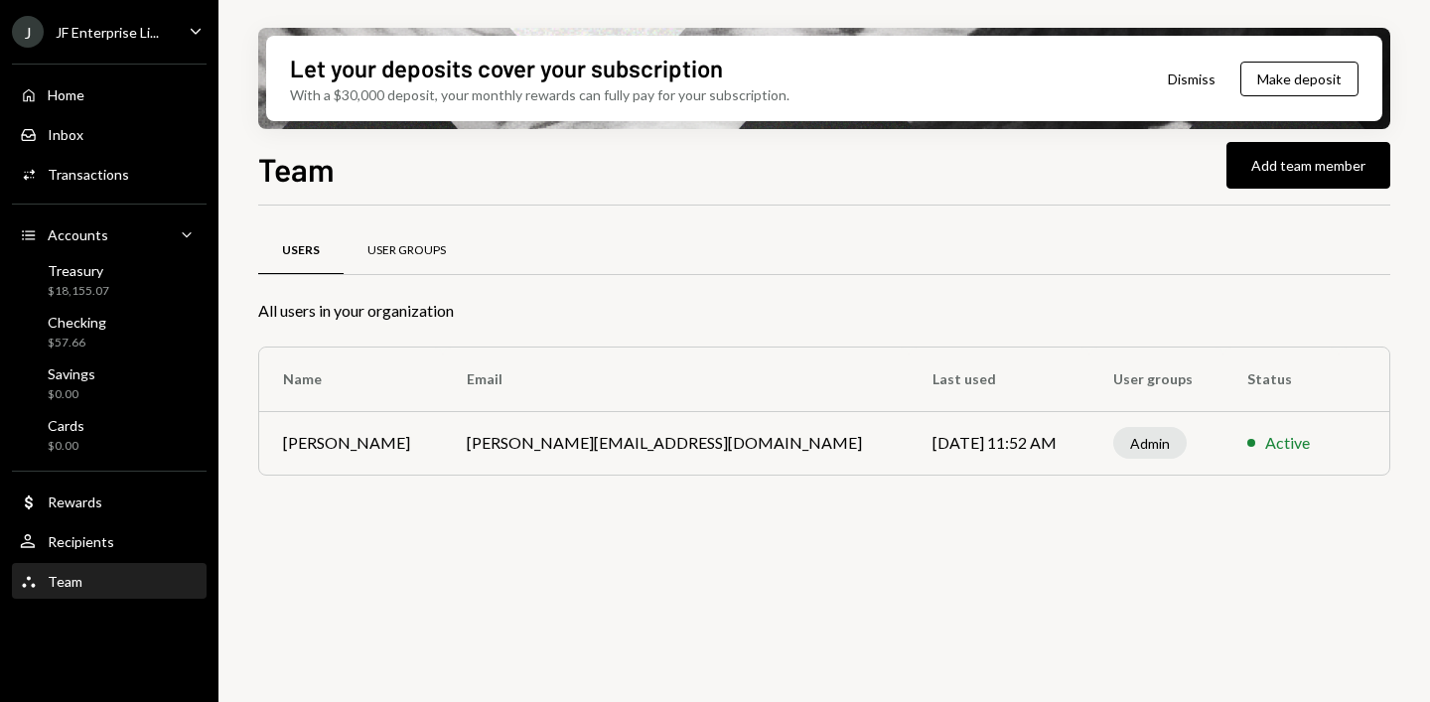
click at [399, 245] on div "User Groups" at bounding box center [406, 250] width 78 height 17
